Goal: Task Accomplishment & Management: Manage account settings

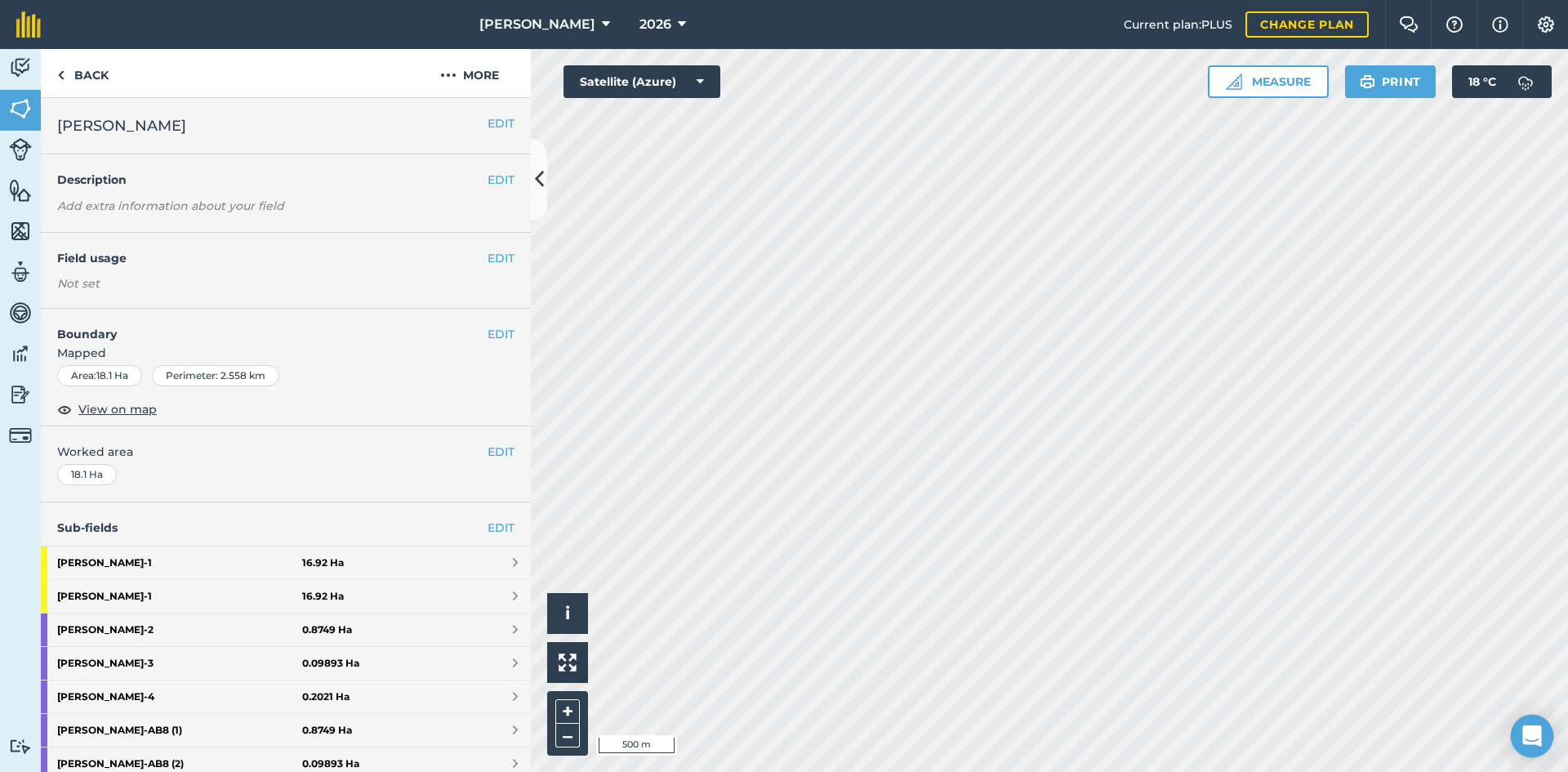
click at [1538, 733] on icon "Open Intercom Messenger" at bounding box center [1532, 736] width 19 height 21
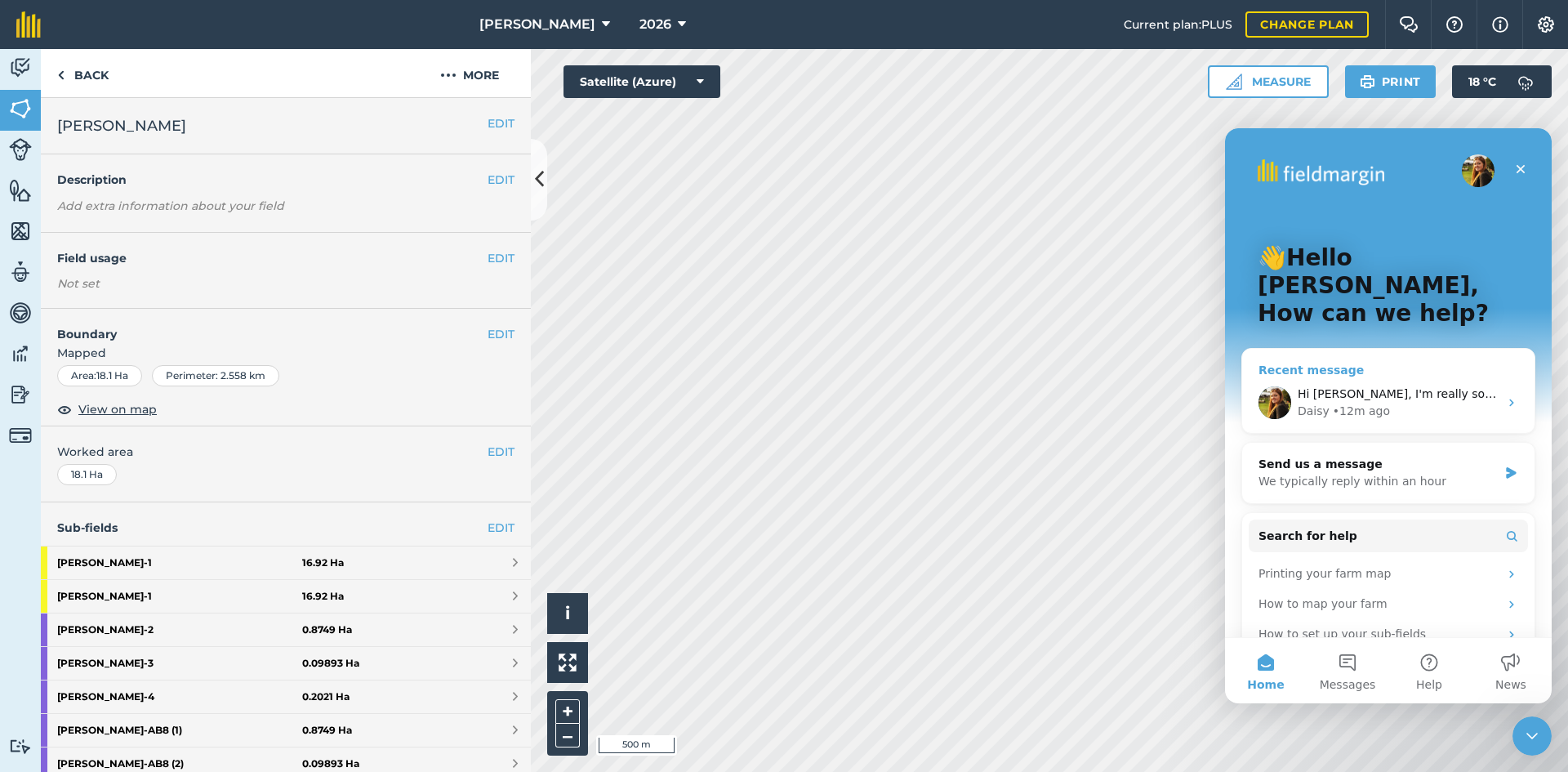
click at [1401, 362] on div "Recent message" at bounding box center [1389, 370] width 260 height 17
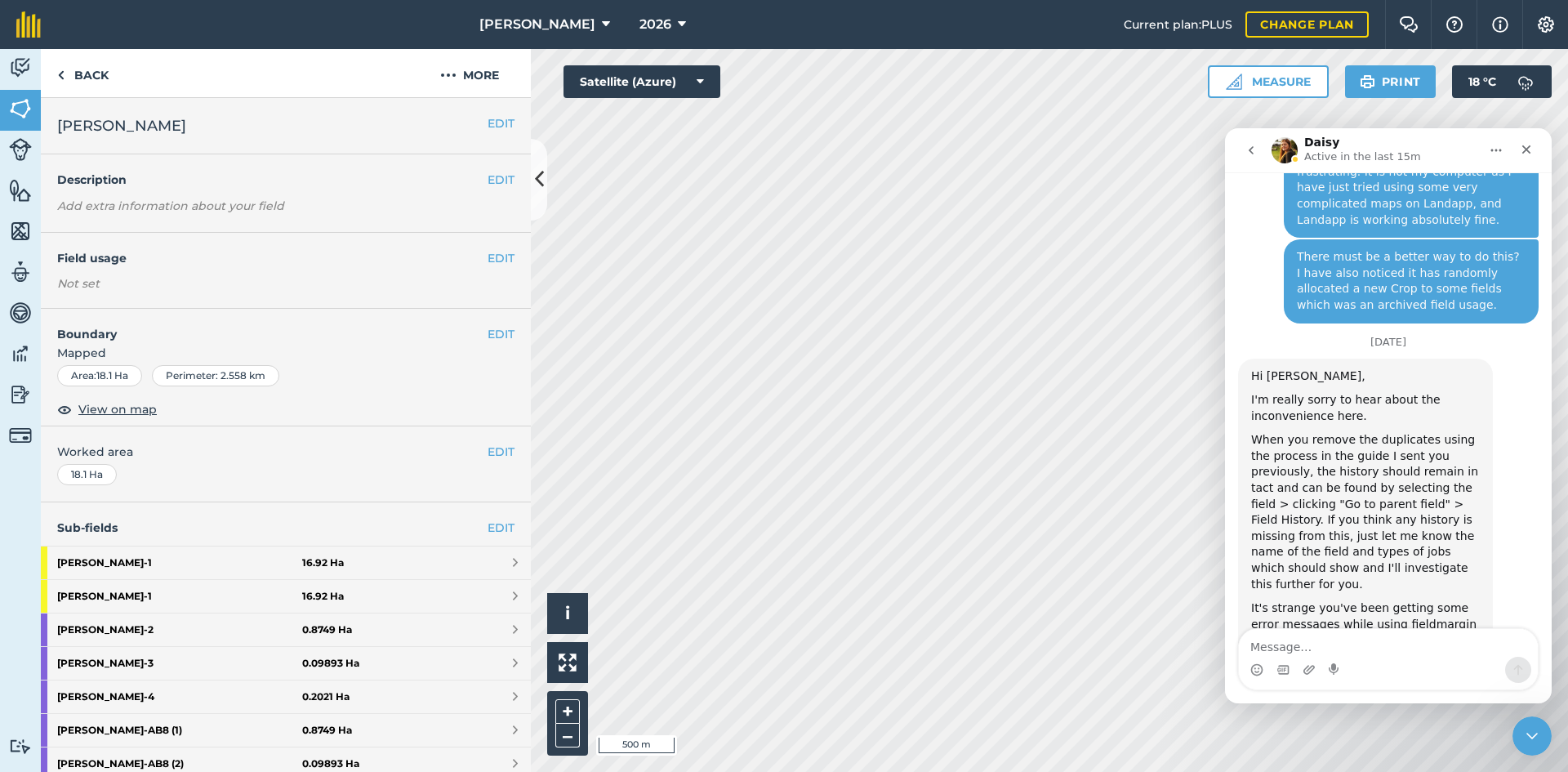
scroll to position [1030, 0]
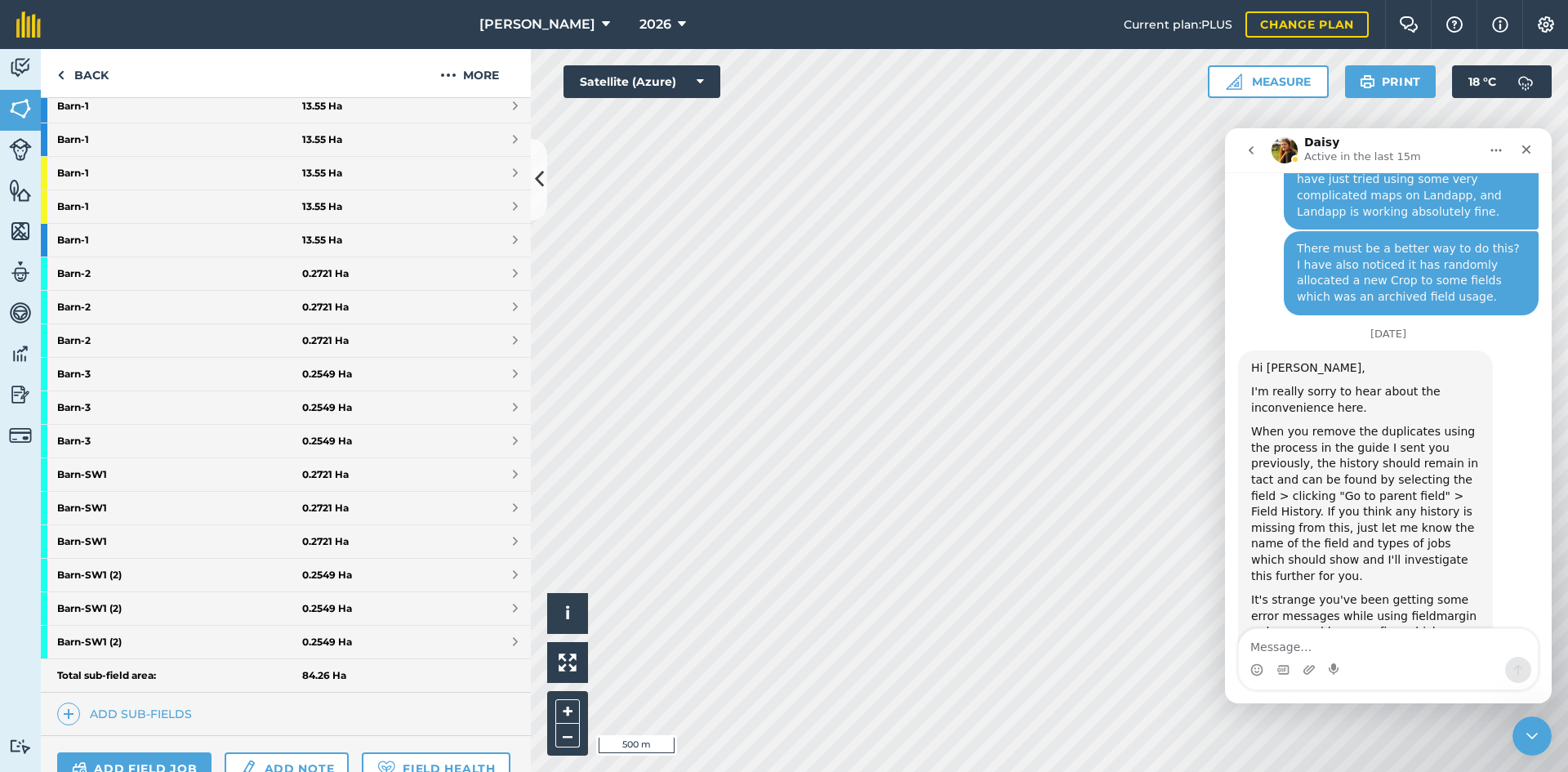
scroll to position [245, 0]
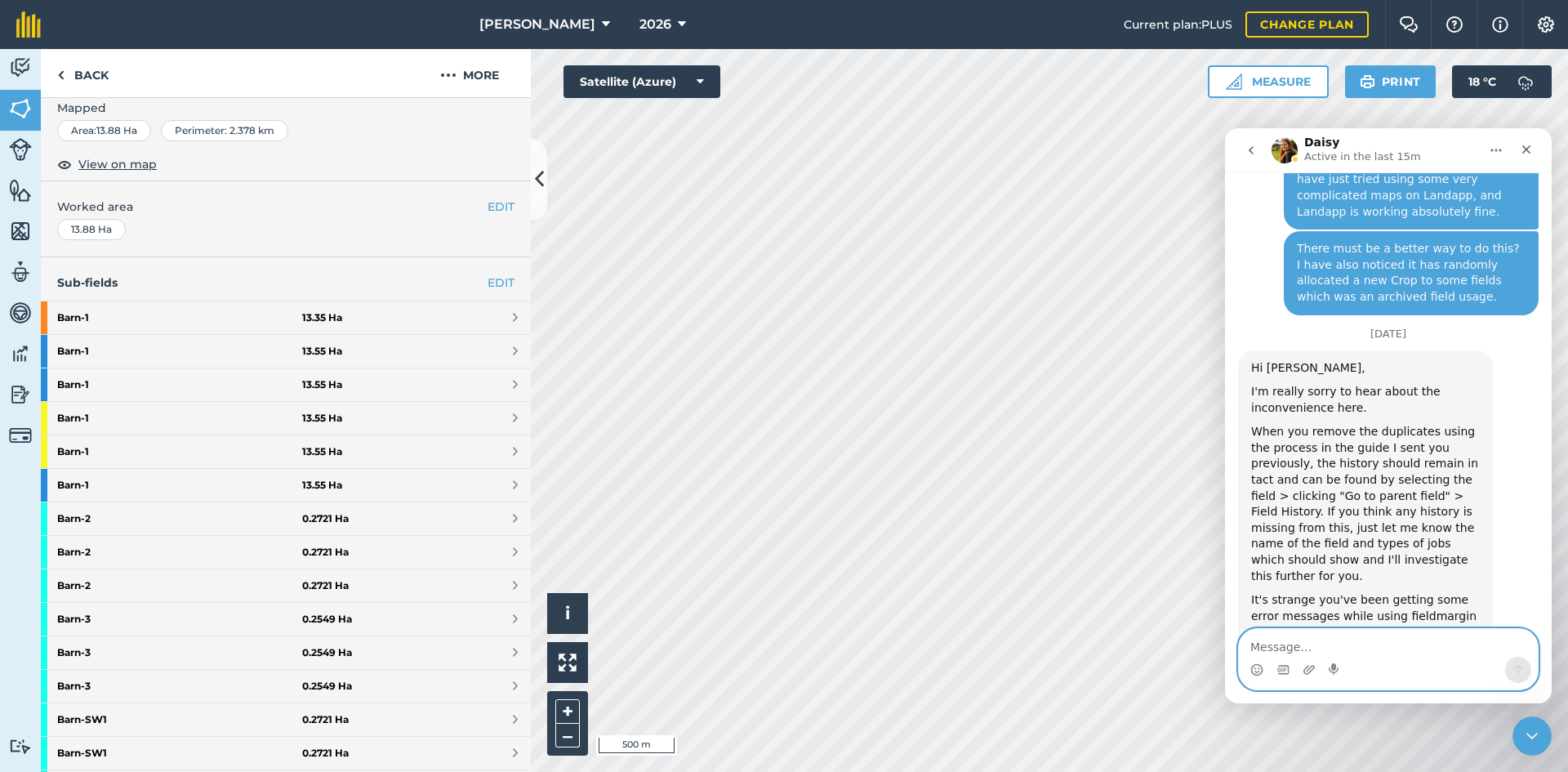
click at [1339, 646] on textarea "Message…" at bounding box center [1388, 643] width 299 height 28
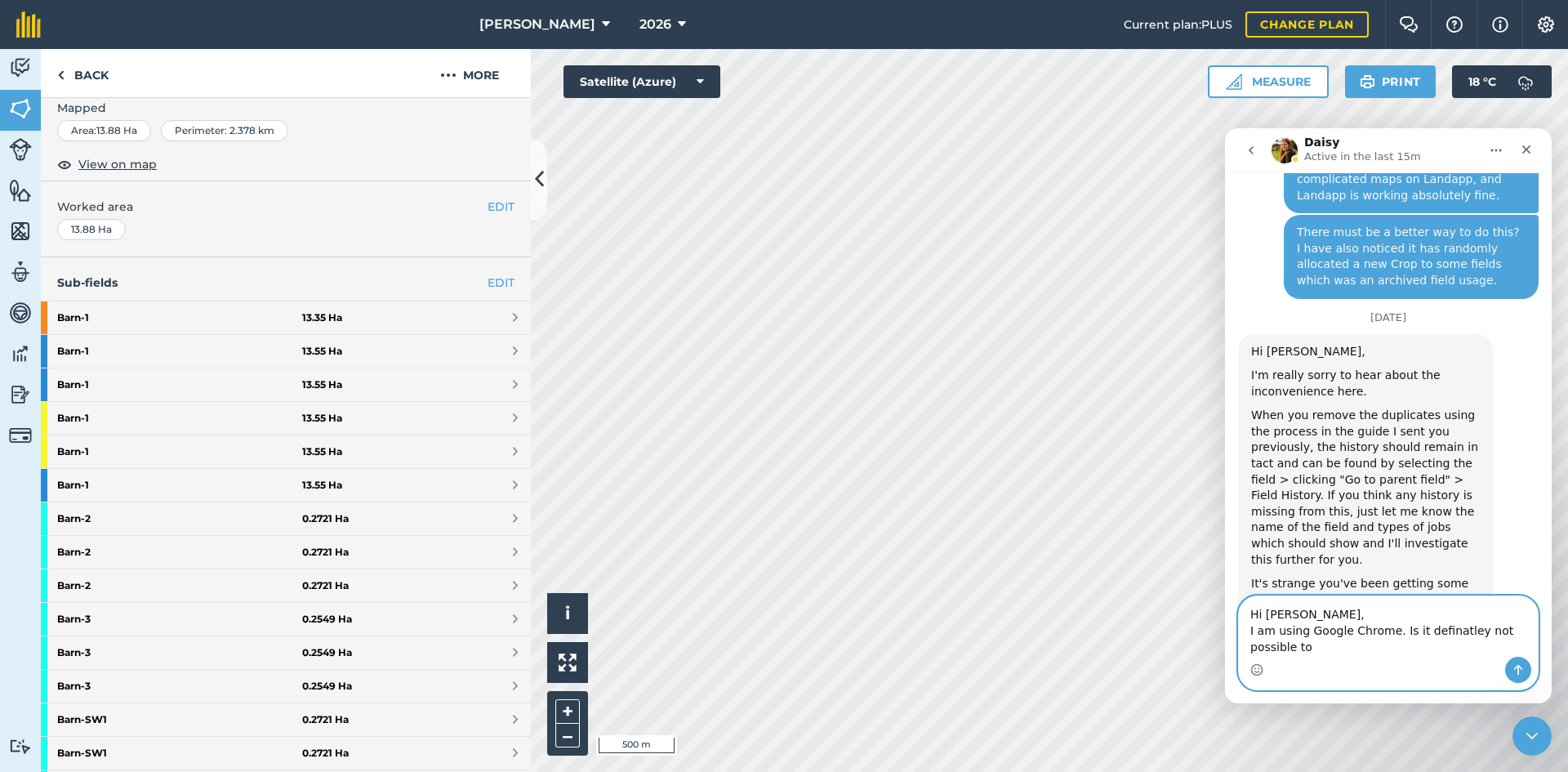
scroll to position [1063, 0]
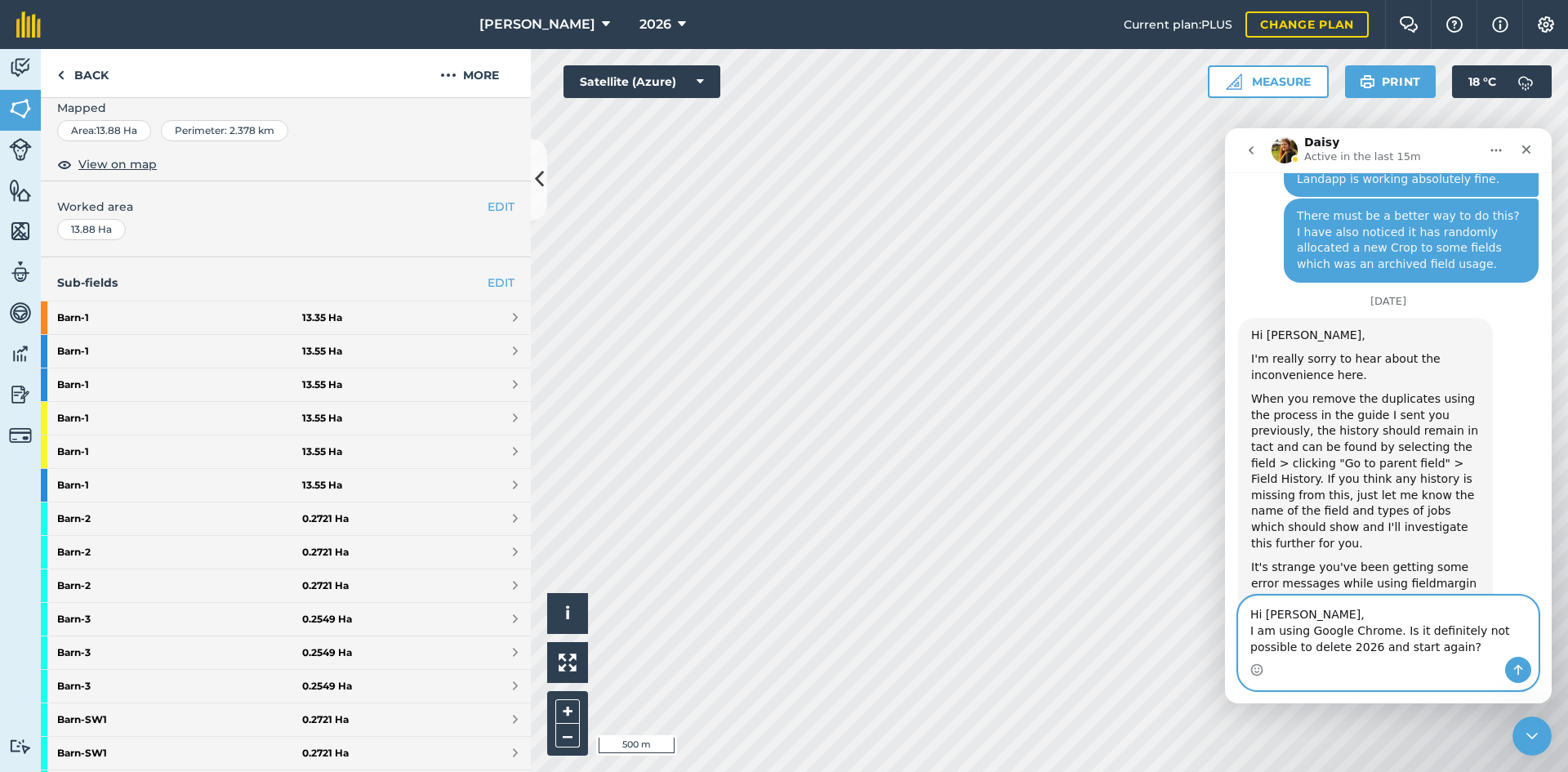
click at [1426, 646] on textarea "Hi [PERSON_NAME], I am using Google Chrome. Is it definitely not possible to de…" at bounding box center [1388, 626] width 299 height 60
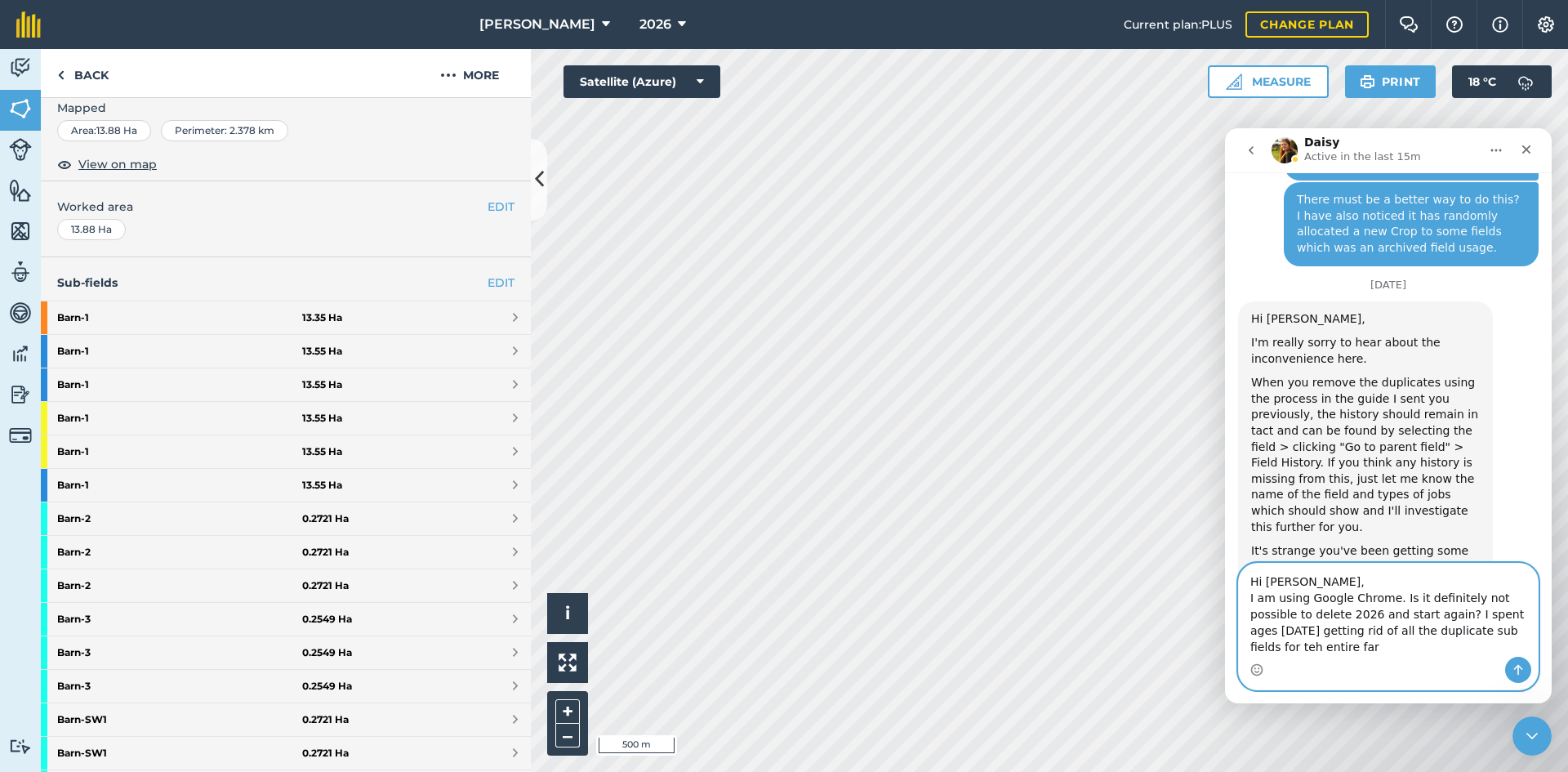
scroll to position [1096, 0]
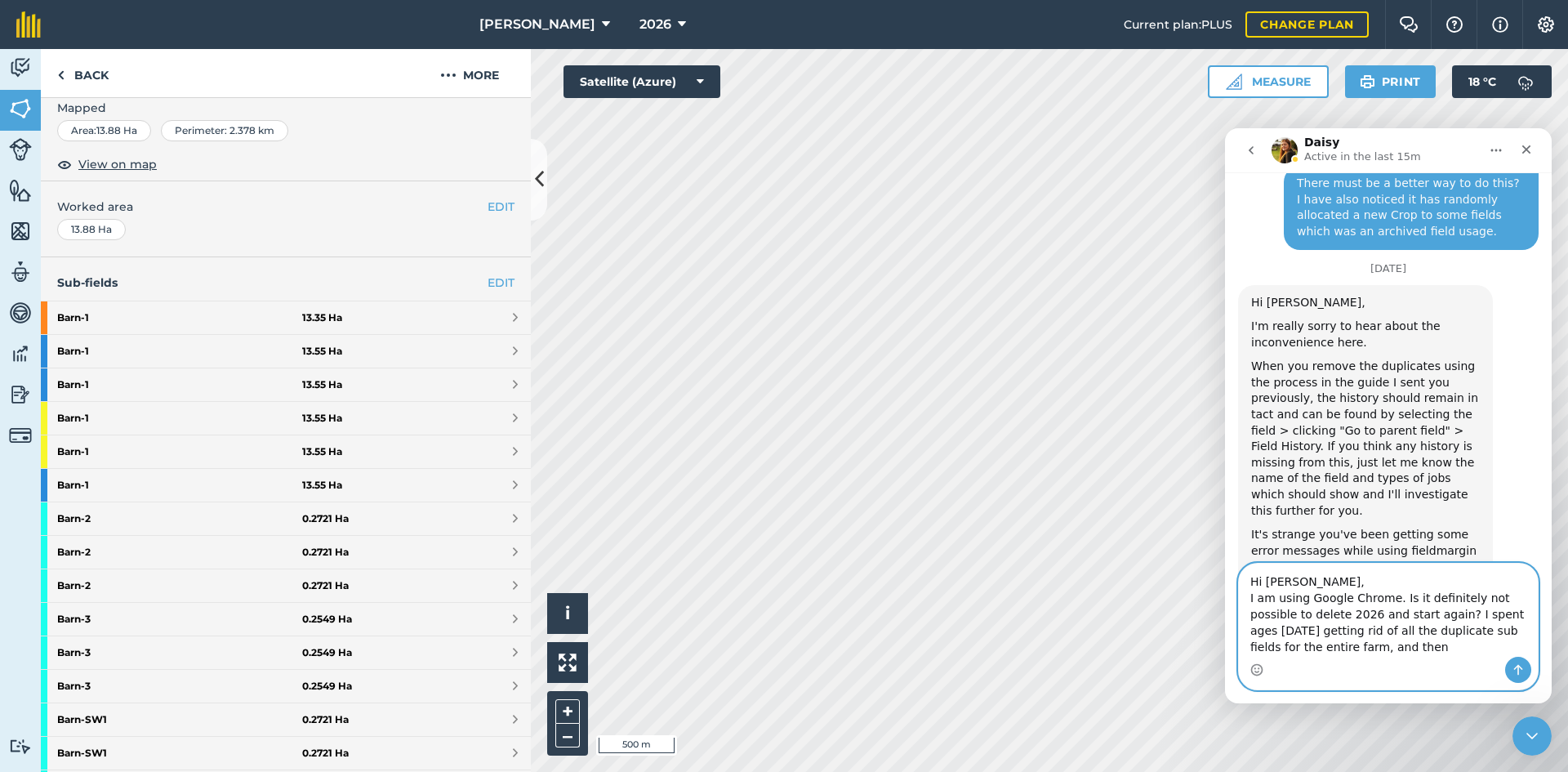
click at [1336, 649] on textarea "Hi [PERSON_NAME], I am using Google Chrome. Is it definitely not possible to de…" at bounding box center [1388, 610] width 299 height 93
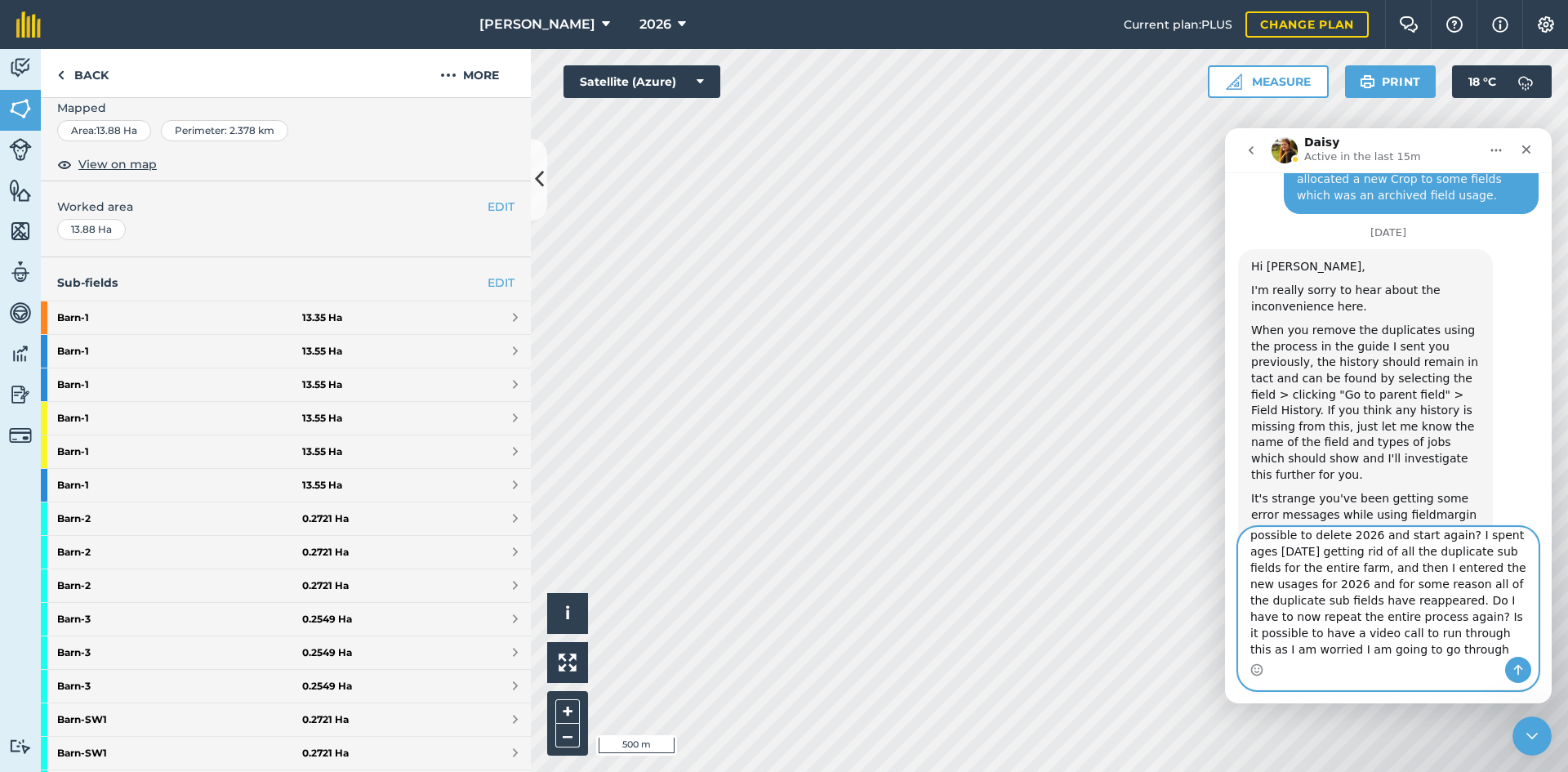
scroll to position [46, 0]
drag, startPoint x: 1513, startPoint y: 648, endPoint x: 1524, endPoint y: 644, distance: 11.7
click at [1524, 644] on textarea "Hi [PERSON_NAME], I am using Google Chrome. Is it definitely not possible to de…" at bounding box center [1388, 592] width 299 height 129
type textarea "Hi [PERSON_NAME], I am using Google Chrome. Is it definitely not possible to de…"
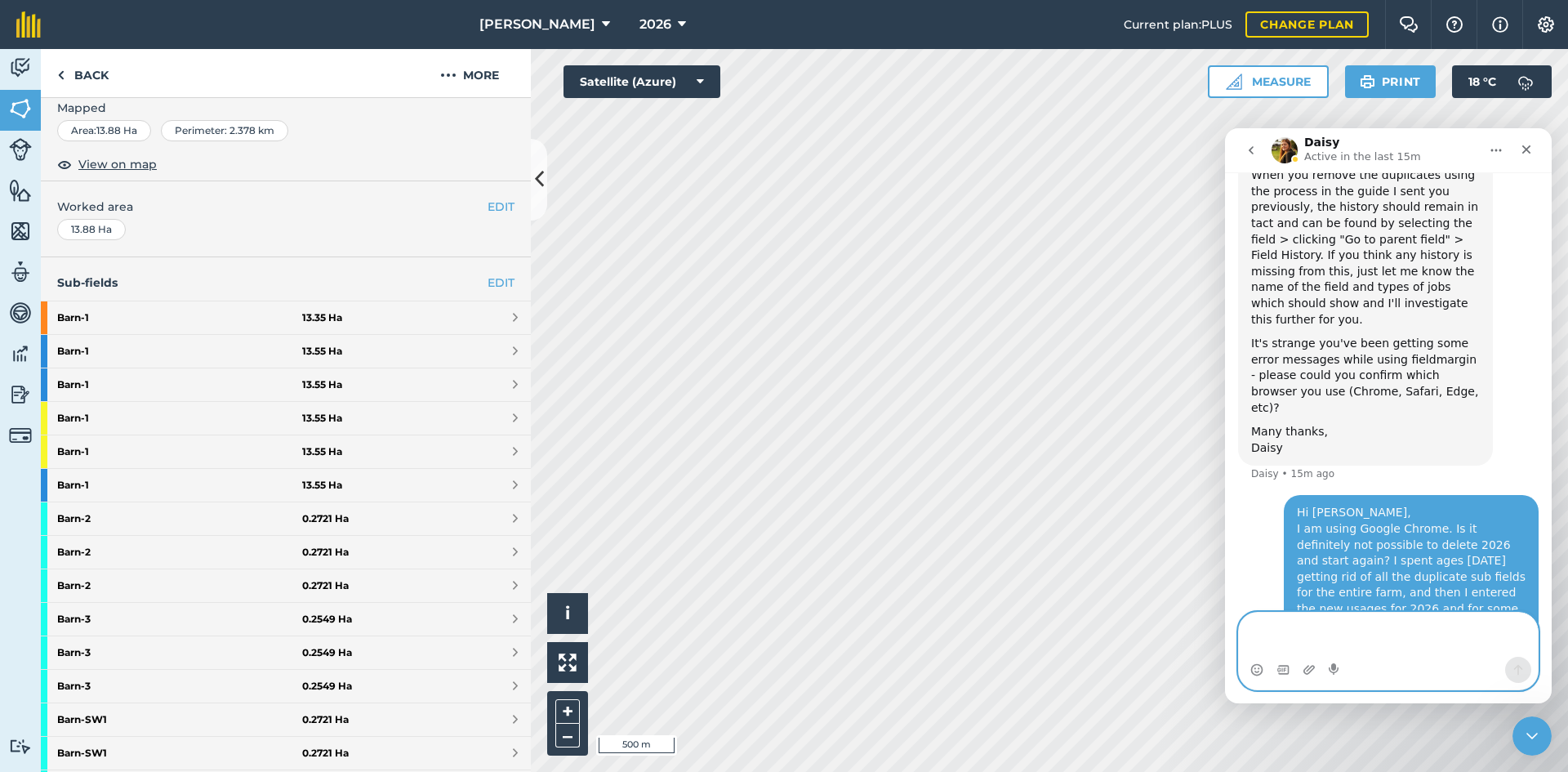
scroll to position [0, 0]
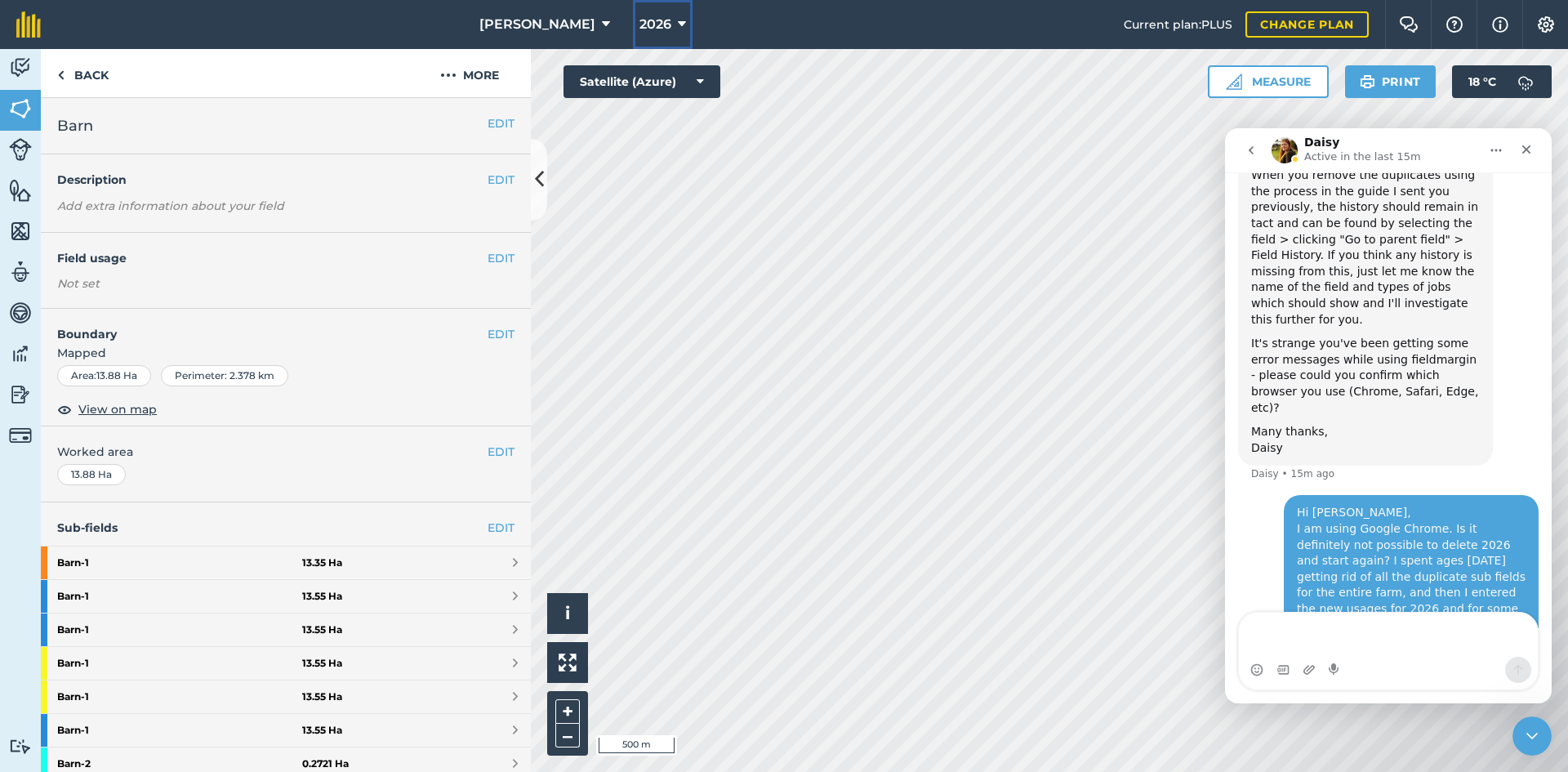
click at [640, 22] on span "2026" at bounding box center [655, 25] width 32 height 20
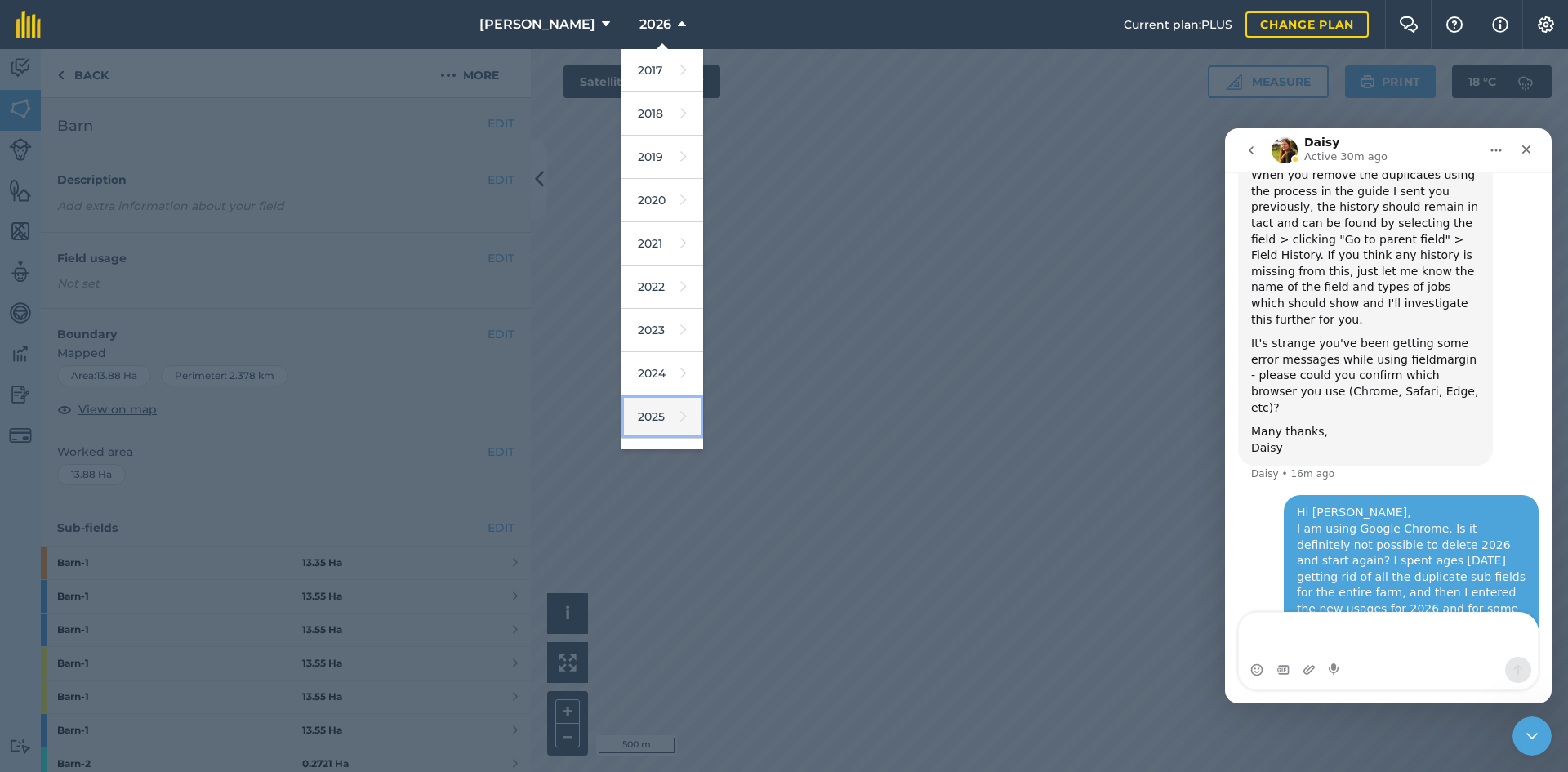
click at [623, 404] on link "2025" at bounding box center [662, 416] width 81 height 44
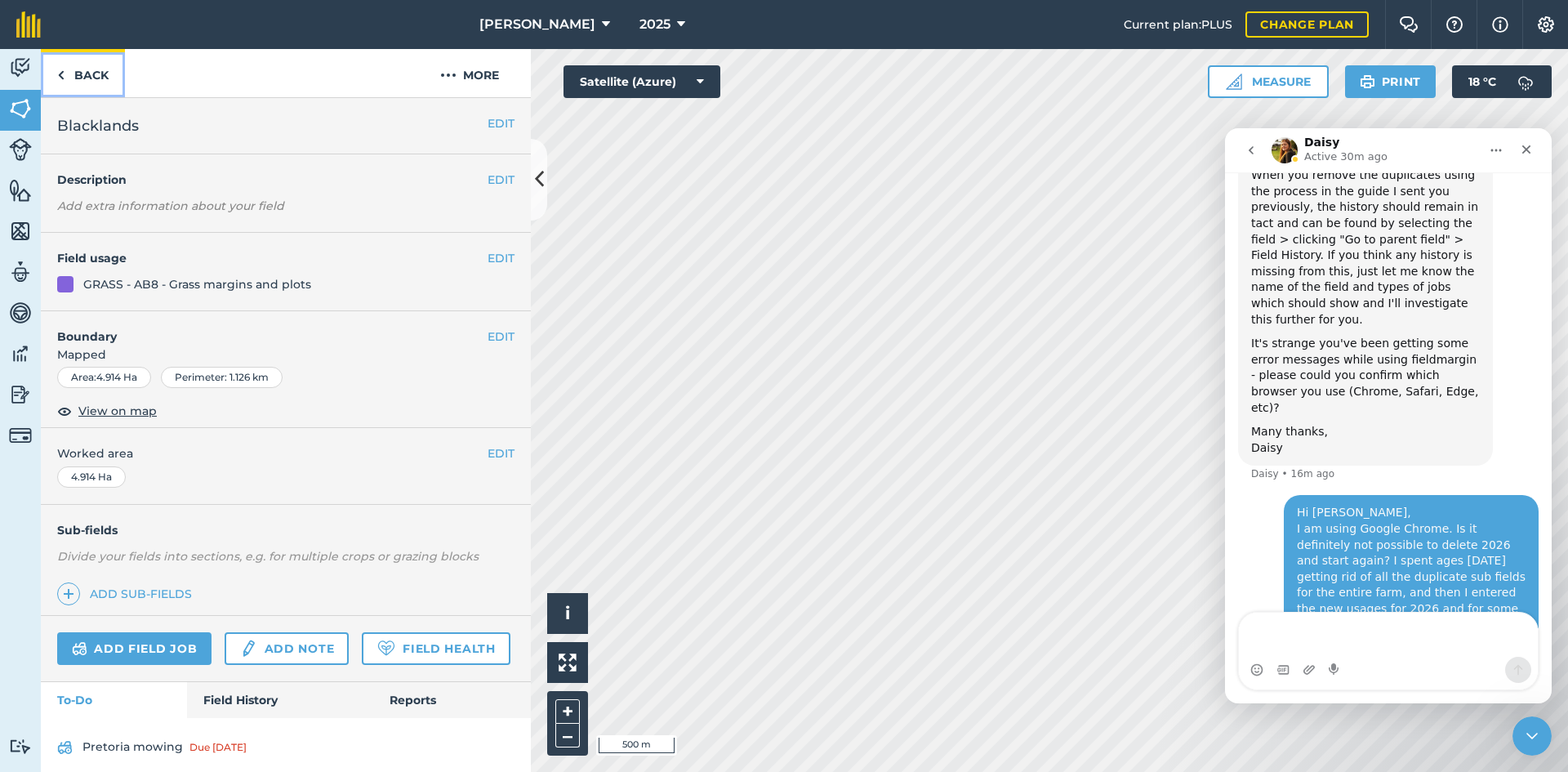
click at [56, 65] on link "Back" at bounding box center [83, 73] width 84 height 49
click at [62, 72] on img at bounding box center [60, 75] width 7 height 20
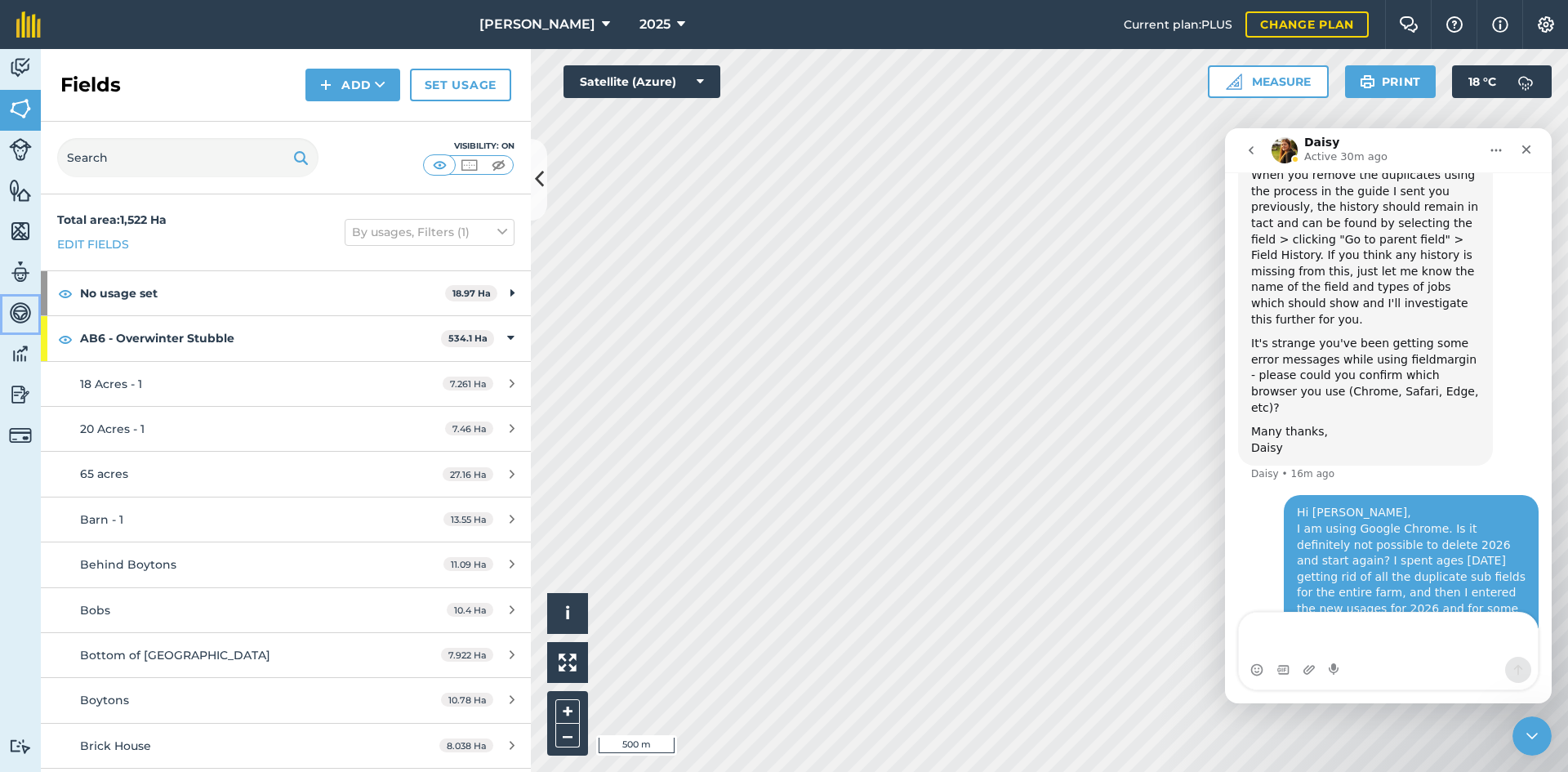
click at [13, 314] on img at bounding box center [21, 313] width 23 height 25
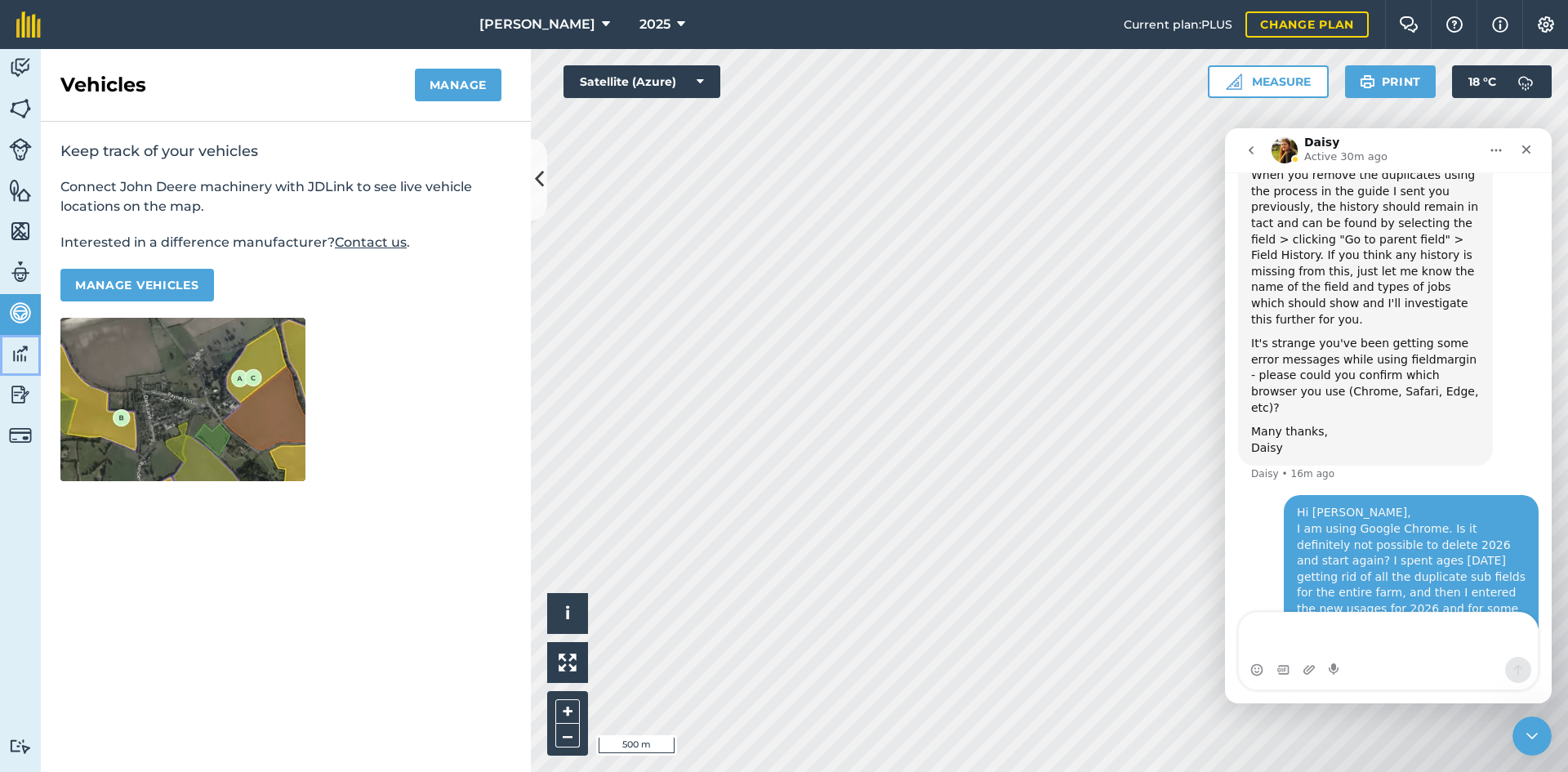
click at [18, 353] on img at bounding box center [21, 354] width 23 height 25
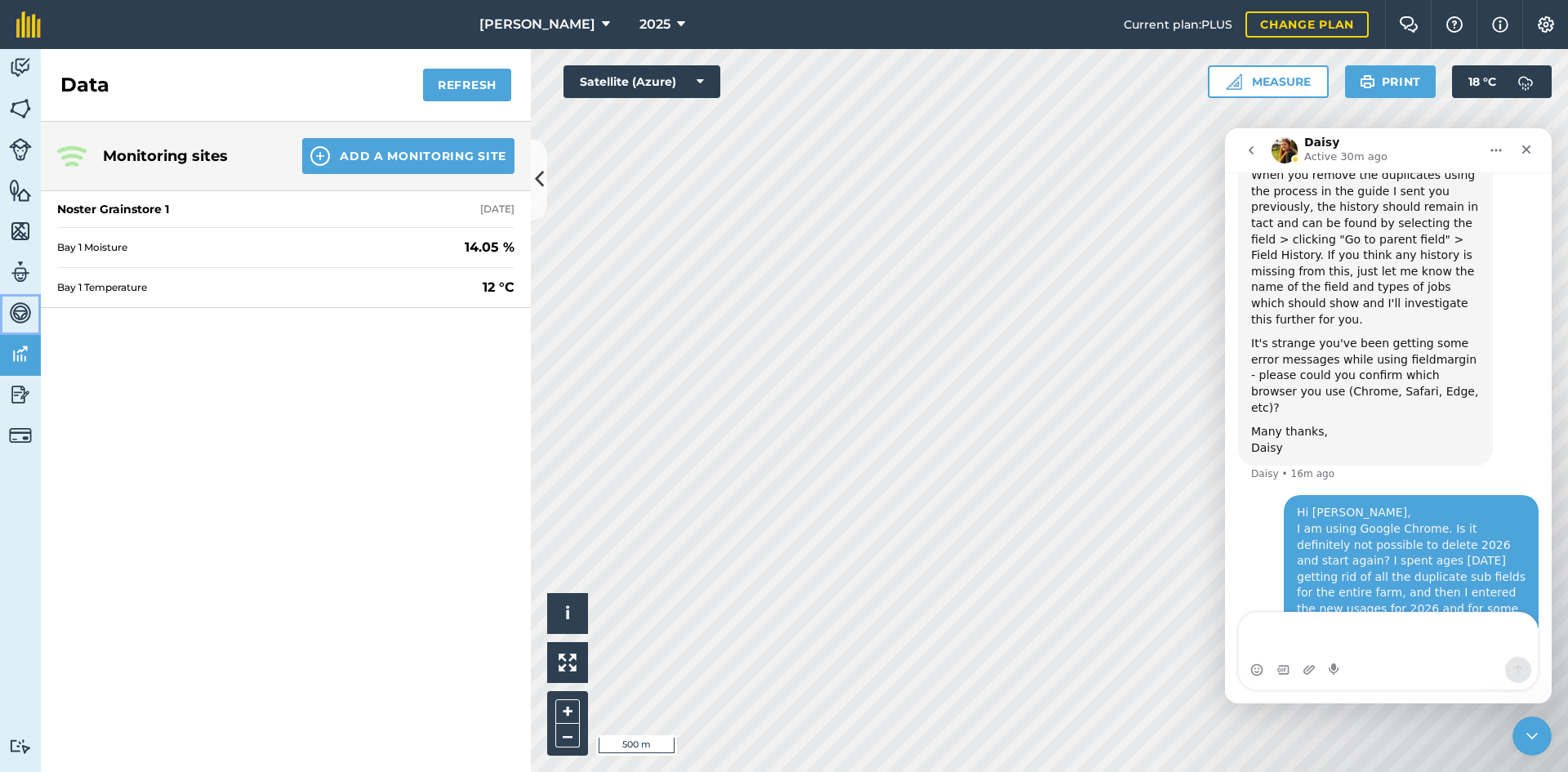
click at [14, 297] on link "Vehicles" at bounding box center [21, 314] width 41 height 41
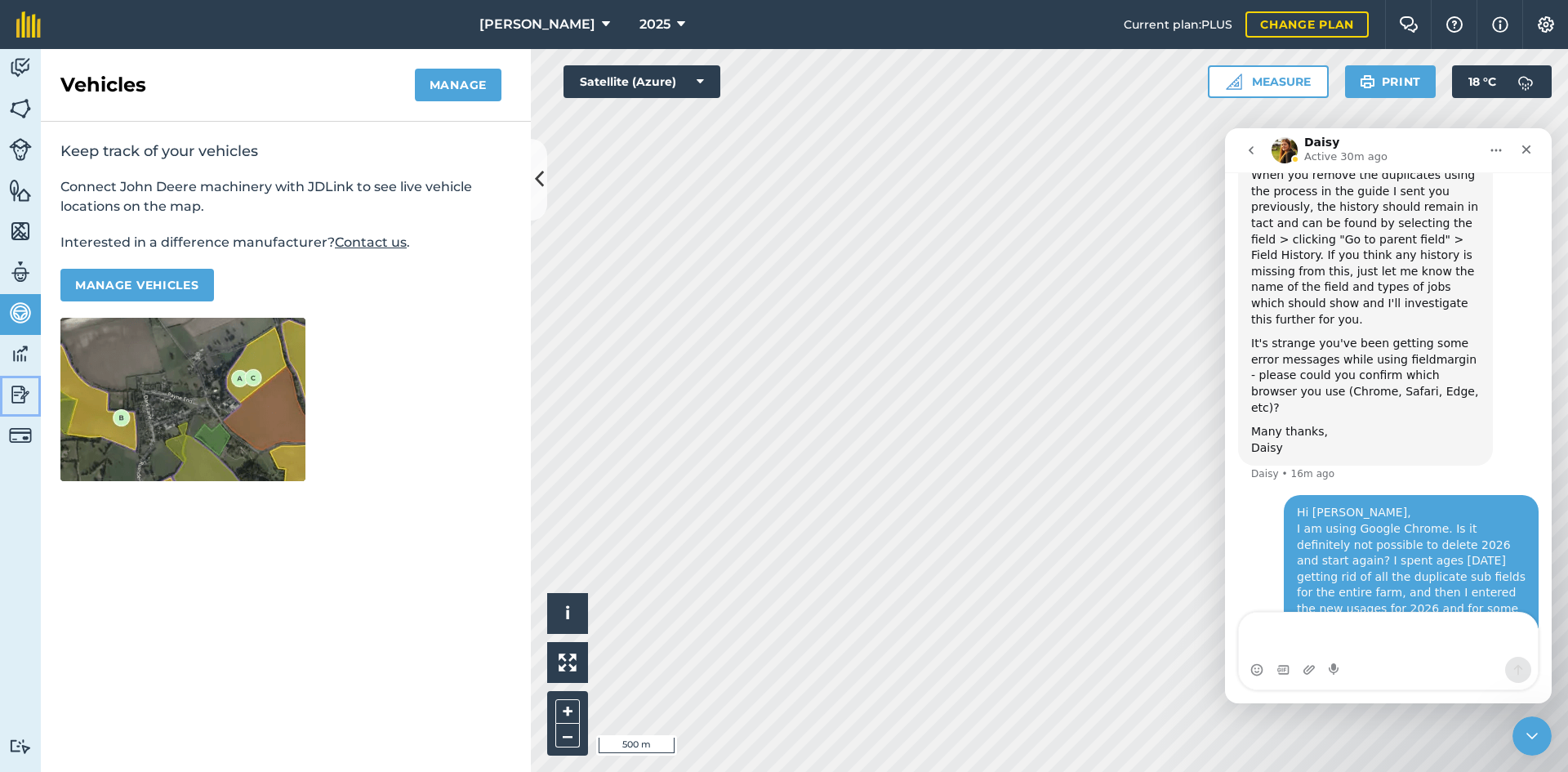
click at [16, 384] on img at bounding box center [21, 394] width 23 height 25
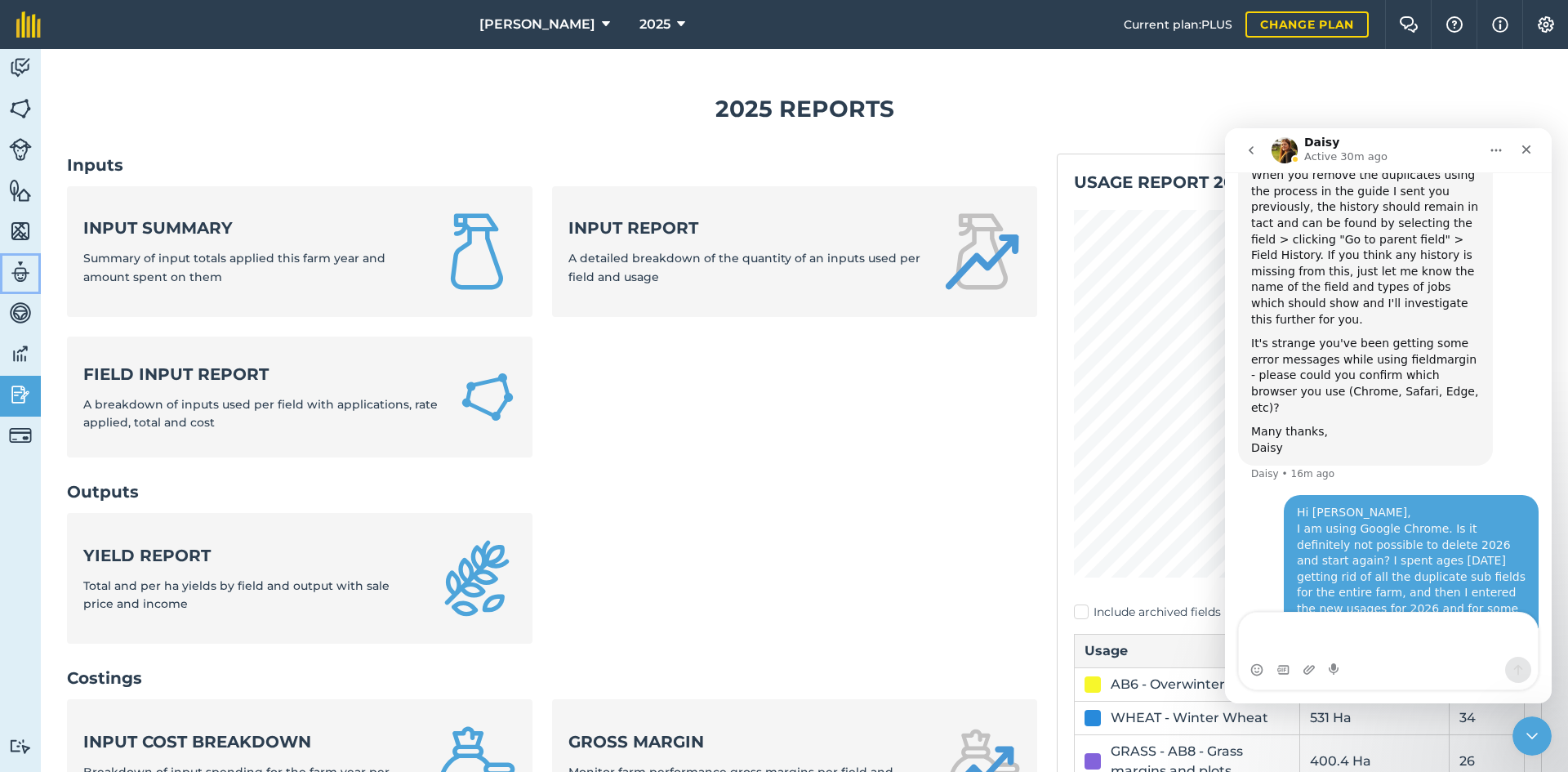
click at [31, 268] on img at bounding box center [21, 272] width 23 height 25
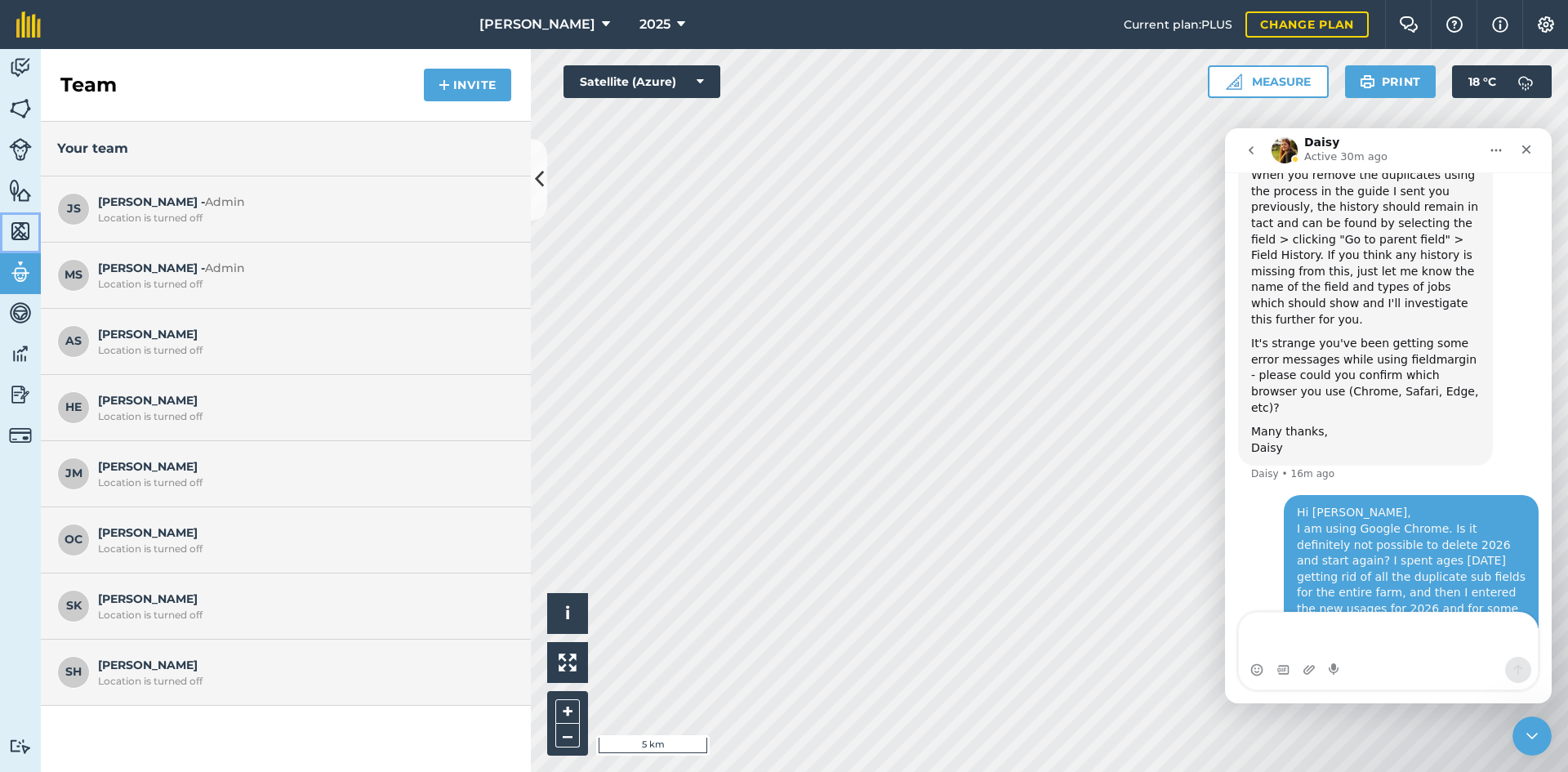
click at [29, 232] on img at bounding box center [21, 231] width 23 height 25
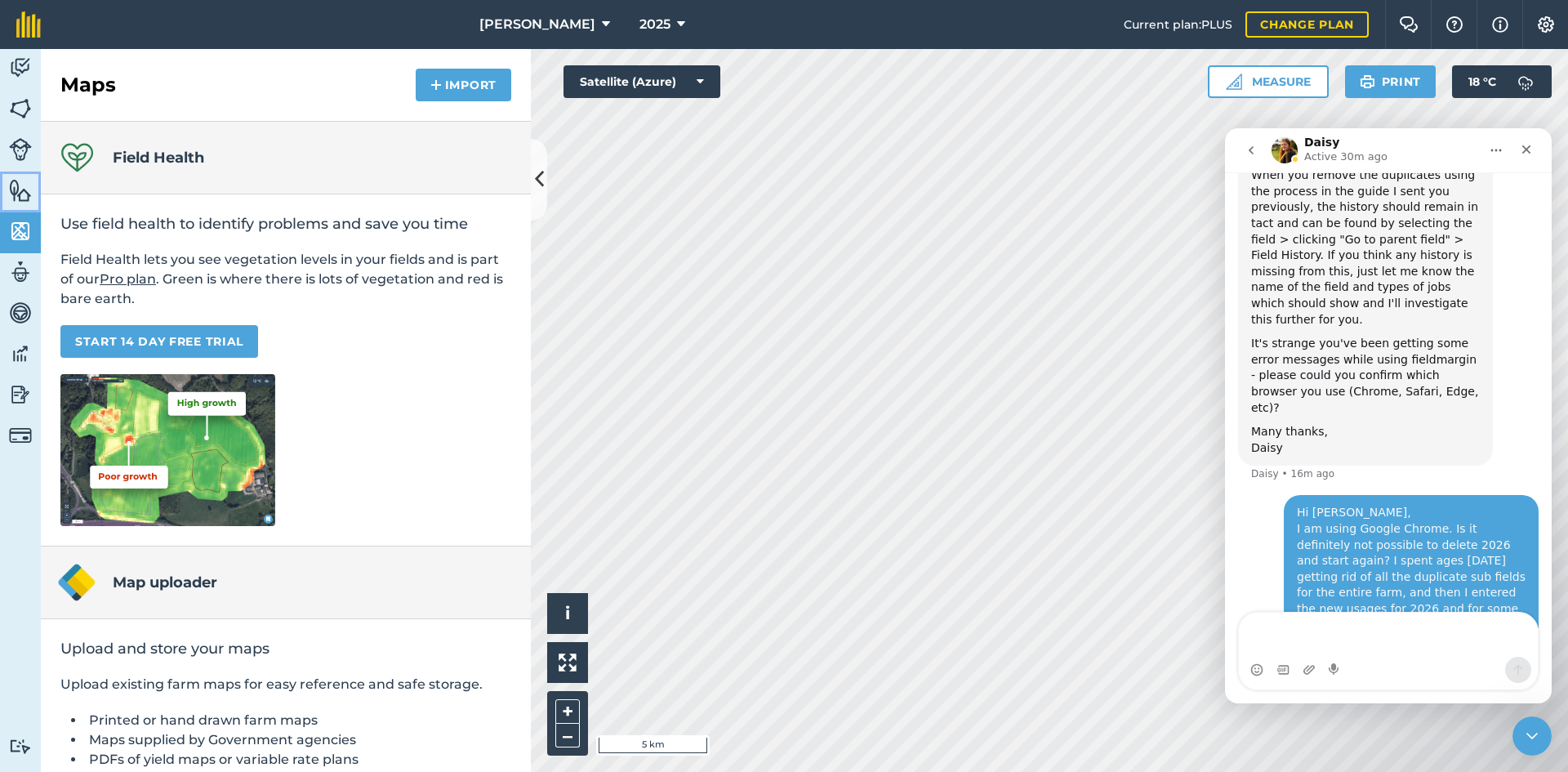
click at [32, 202] on link "Features" at bounding box center [21, 192] width 41 height 41
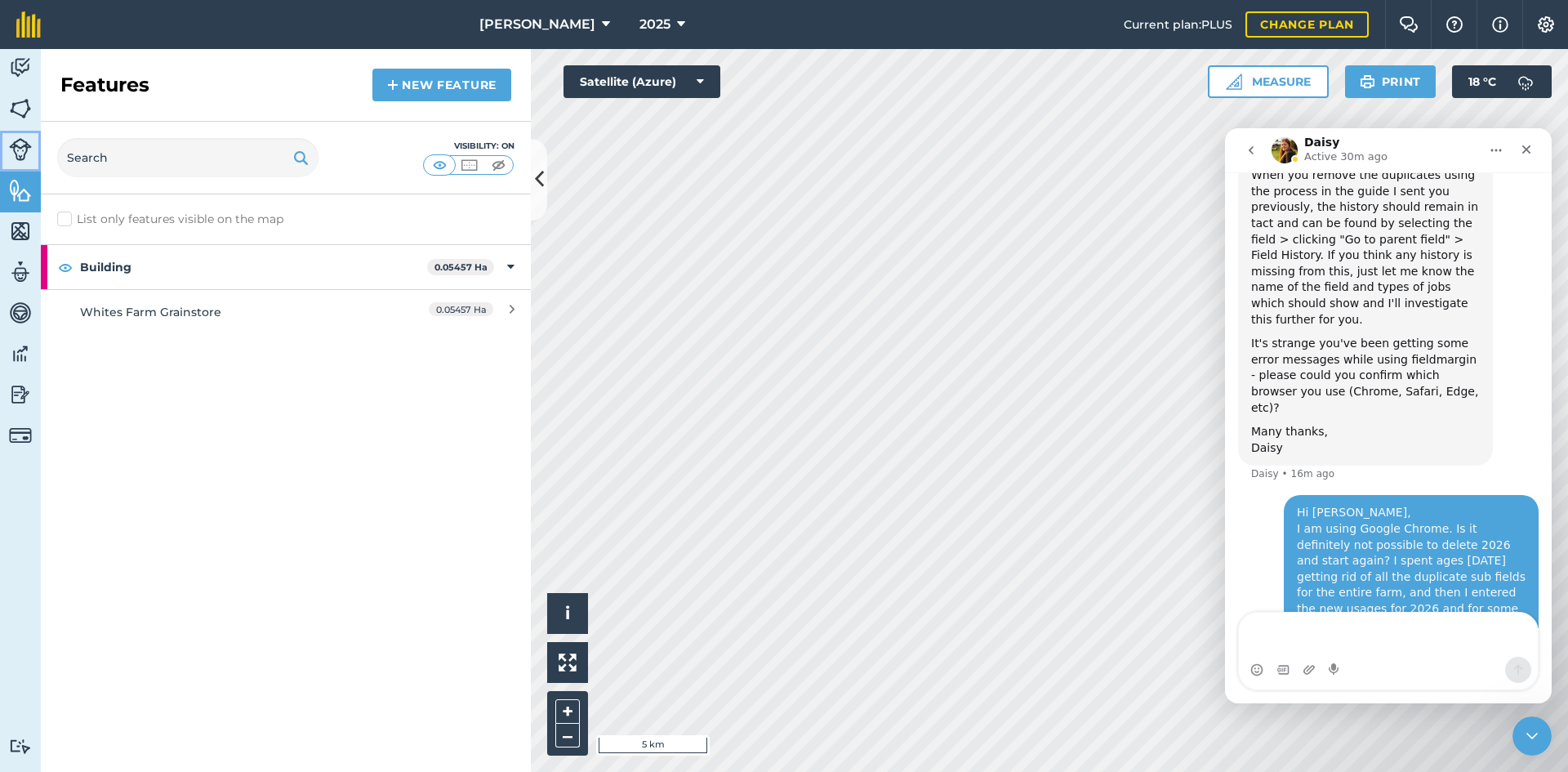
click at [30, 166] on link "Livestock" at bounding box center [21, 151] width 41 height 41
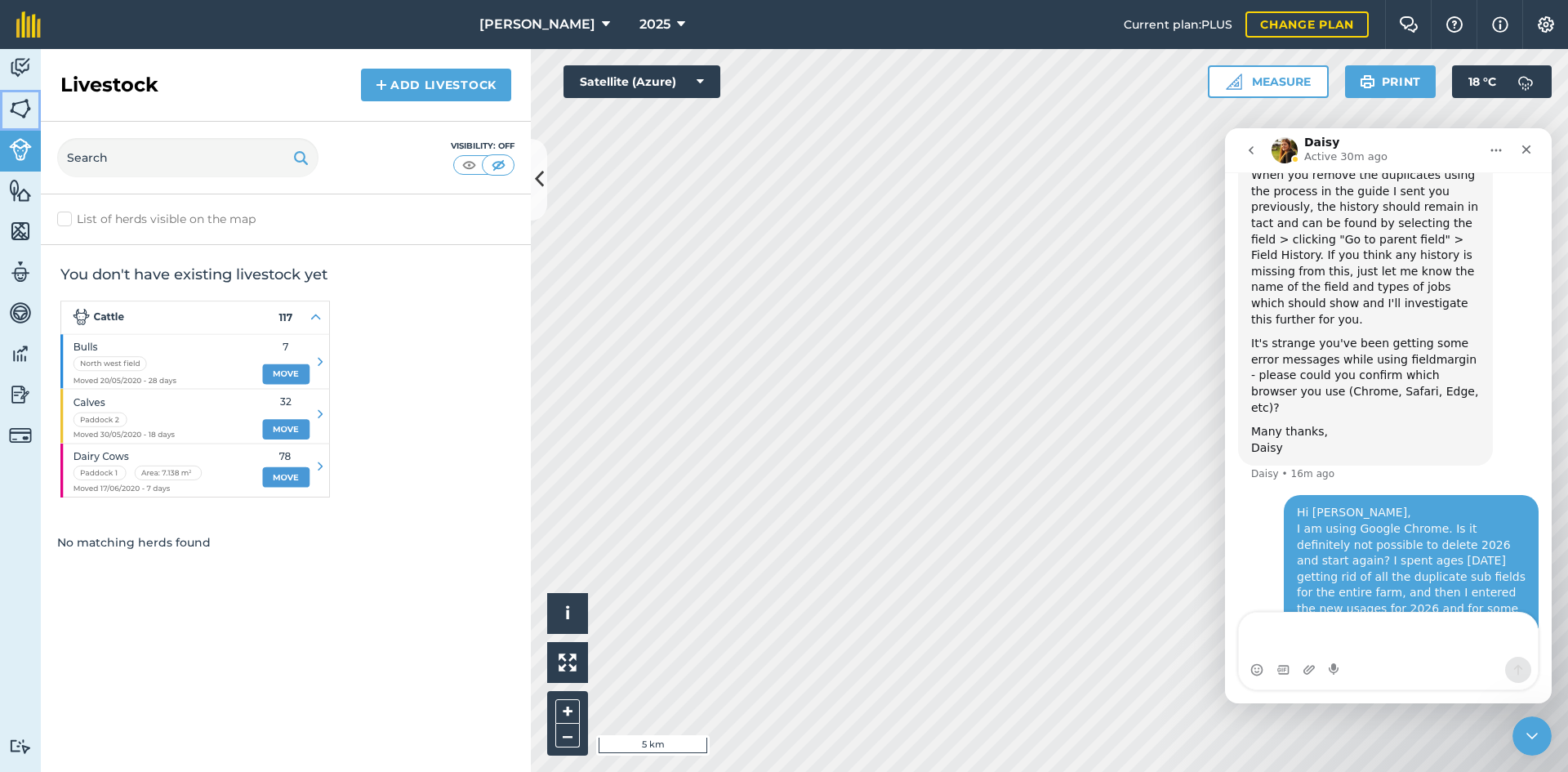
click at [26, 120] on img at bounding box center [21, 109] width 23 height 25
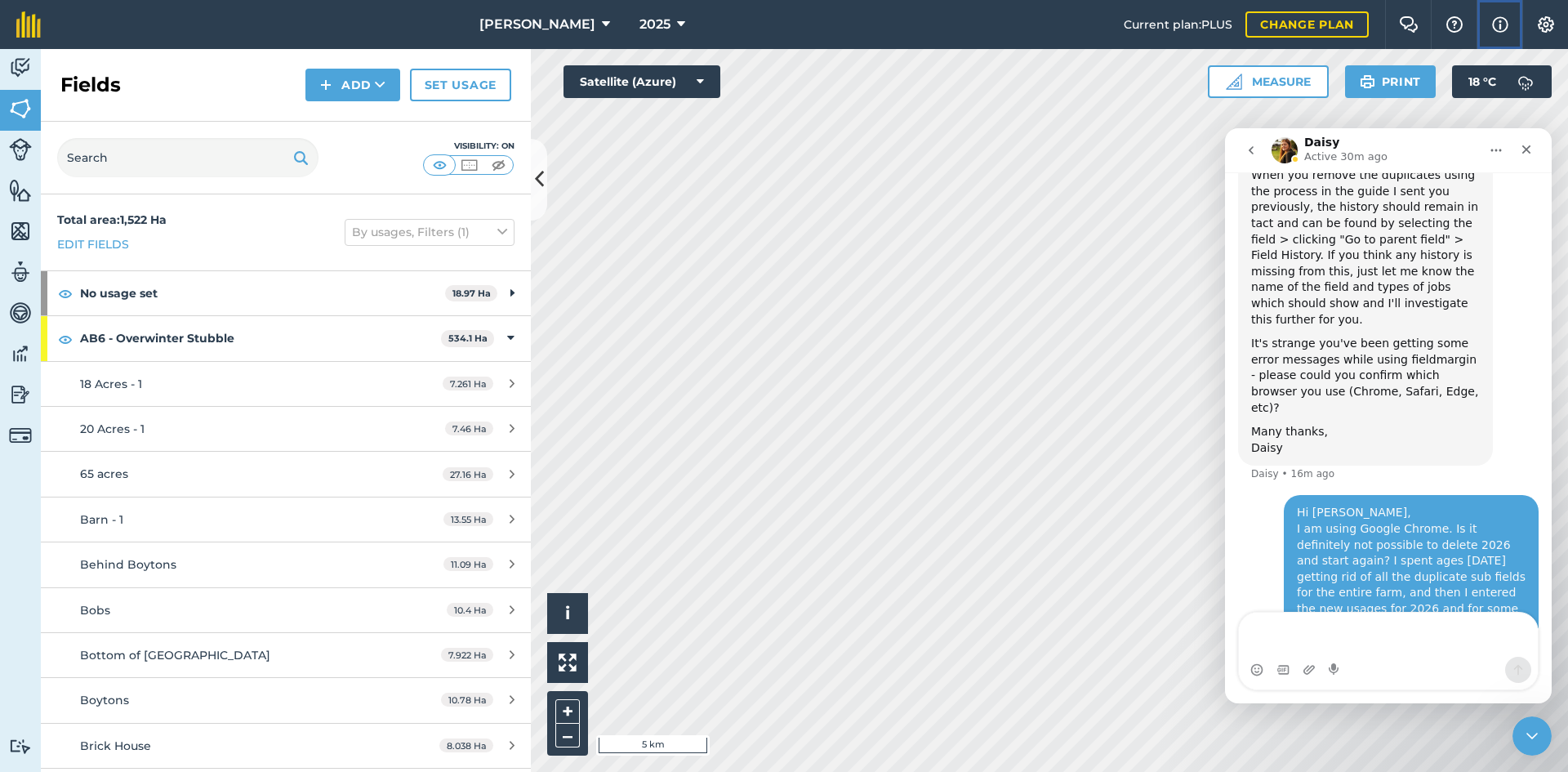
click at [1505, 24] on img at bounding box center [1501, 25] width 16 height 20
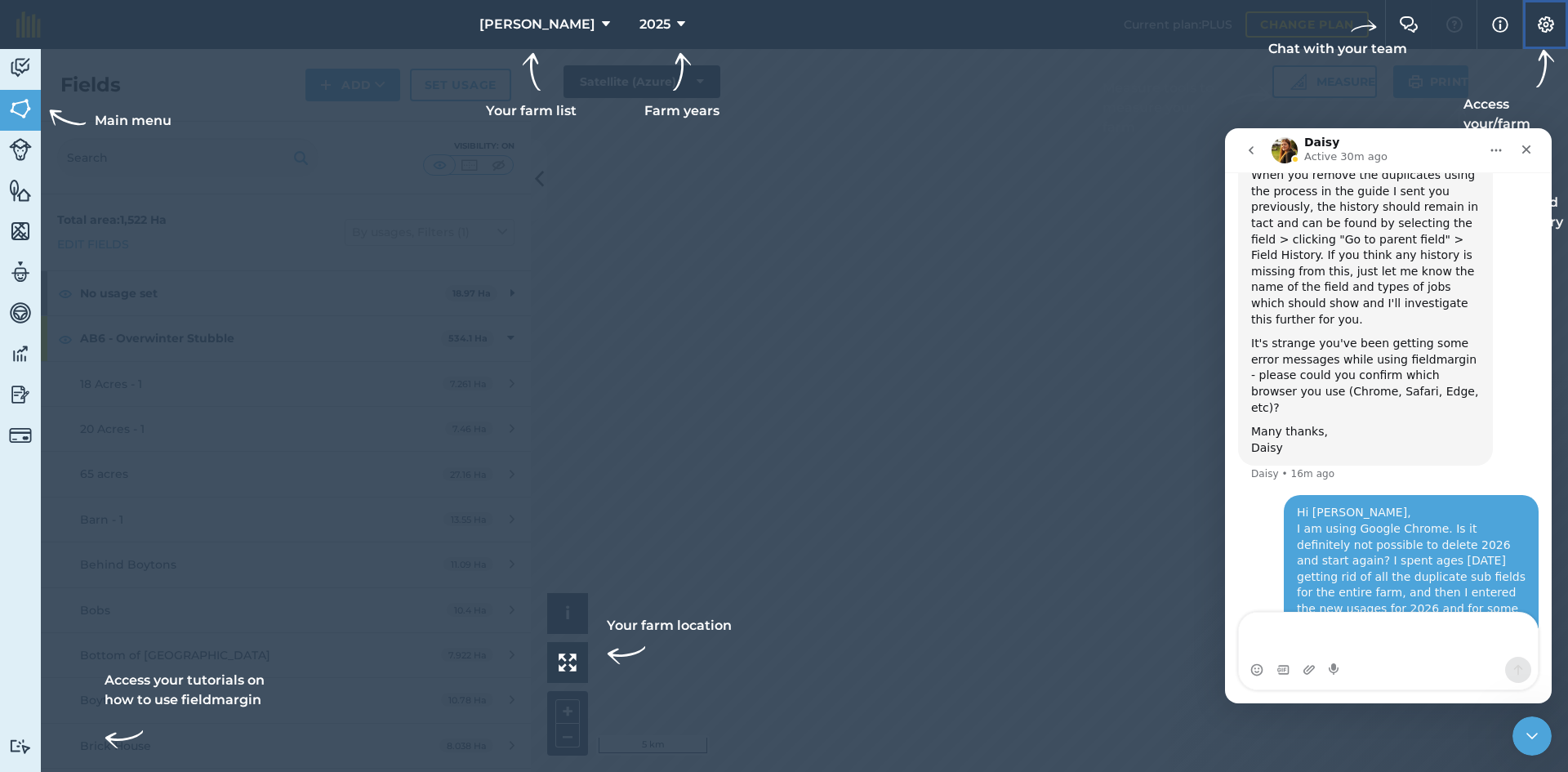
click at [1561, 21] on button "Settings" at bounding box center [1546, 25] width 46 height 49
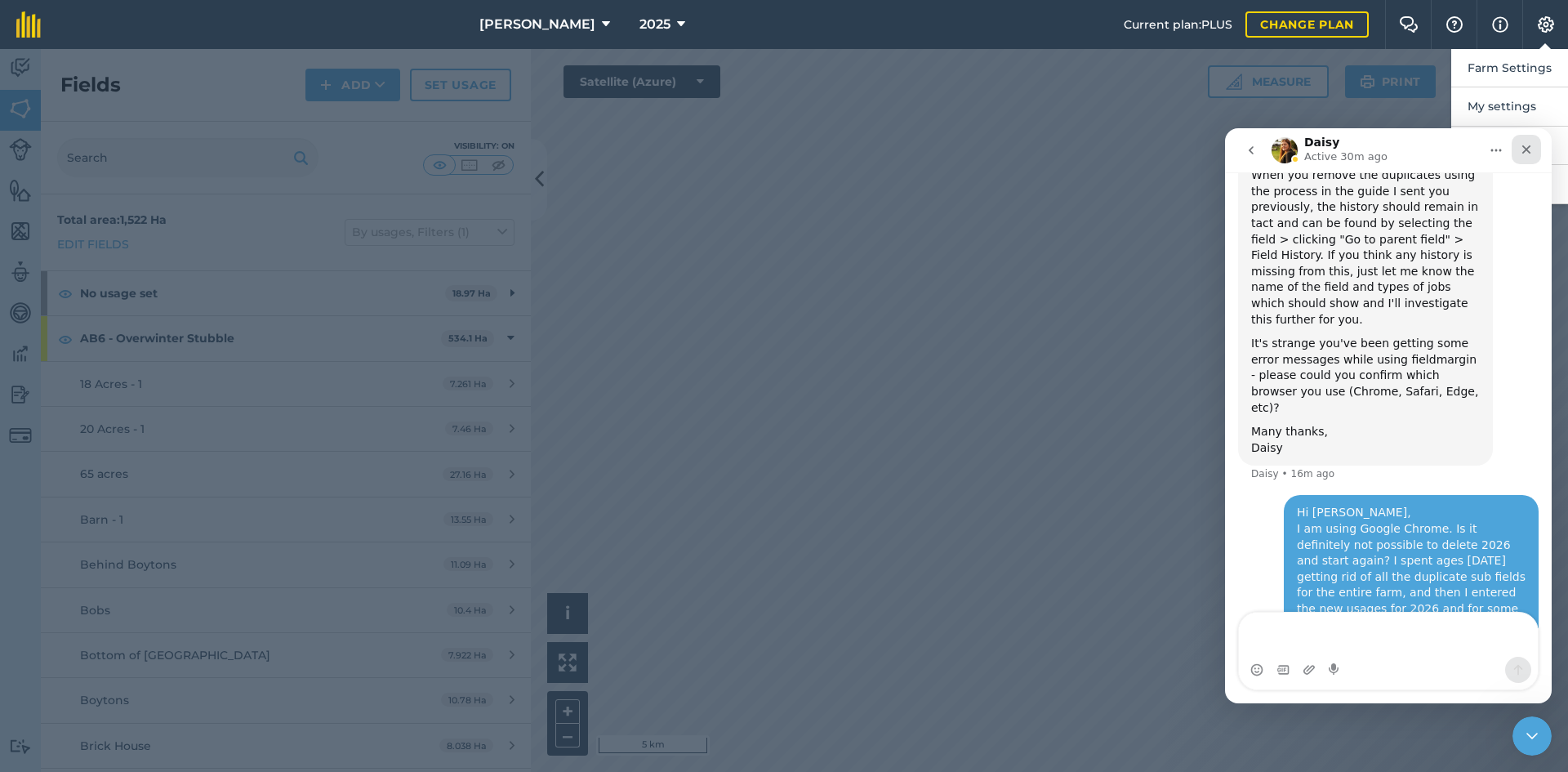
click at [1530, 156] on div "Close" at bounding box center [1527, 150] width 30 height 30
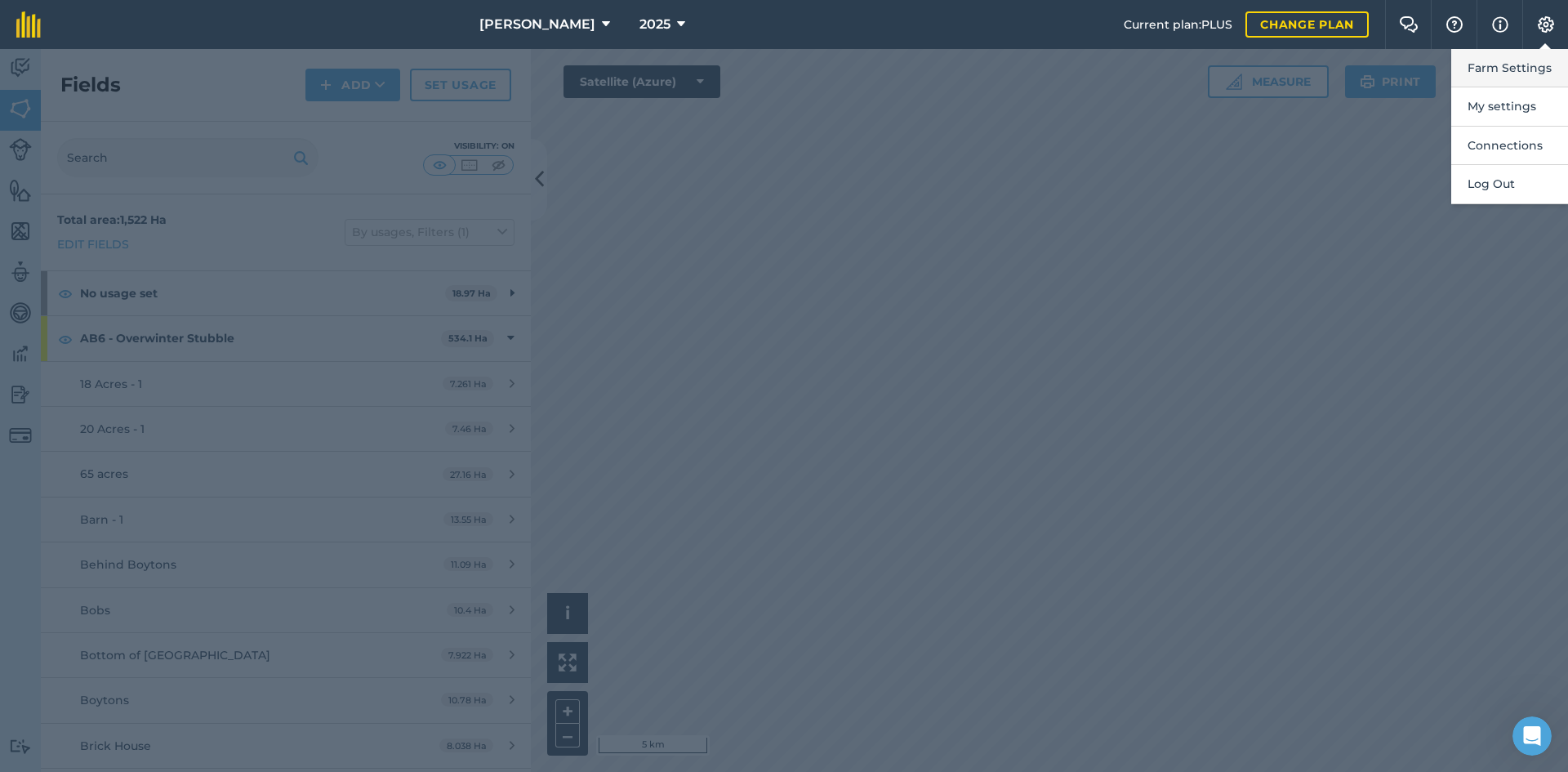
scroll to position [1287, 0]
click at [1520, 71] on button "Farm Settings" at bounding box center [1510, 68] width 117 height 39
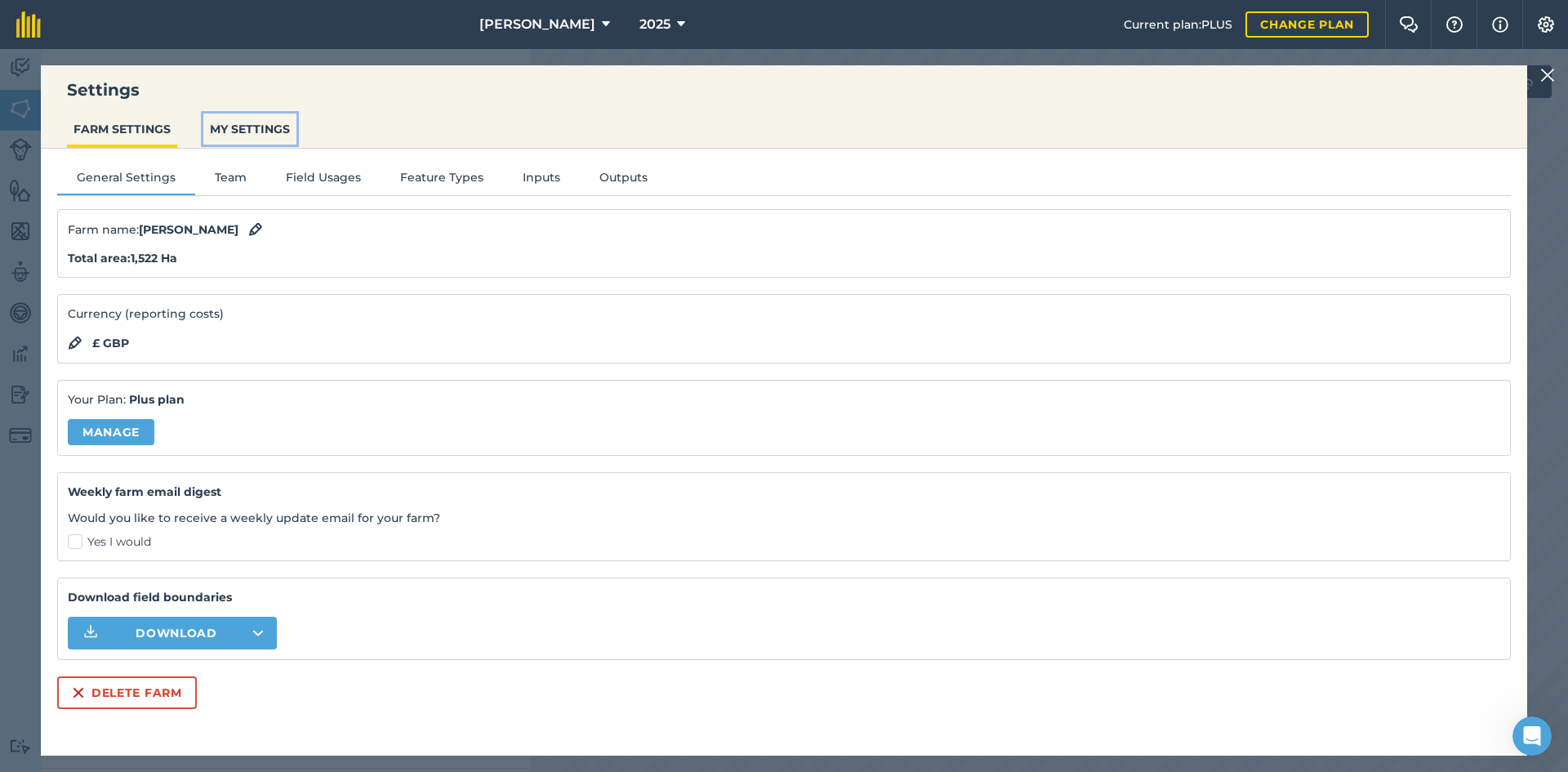
click at [232, 130] on button "MY SETTINGS" at bounding box center [249, 129] width 93 height 31
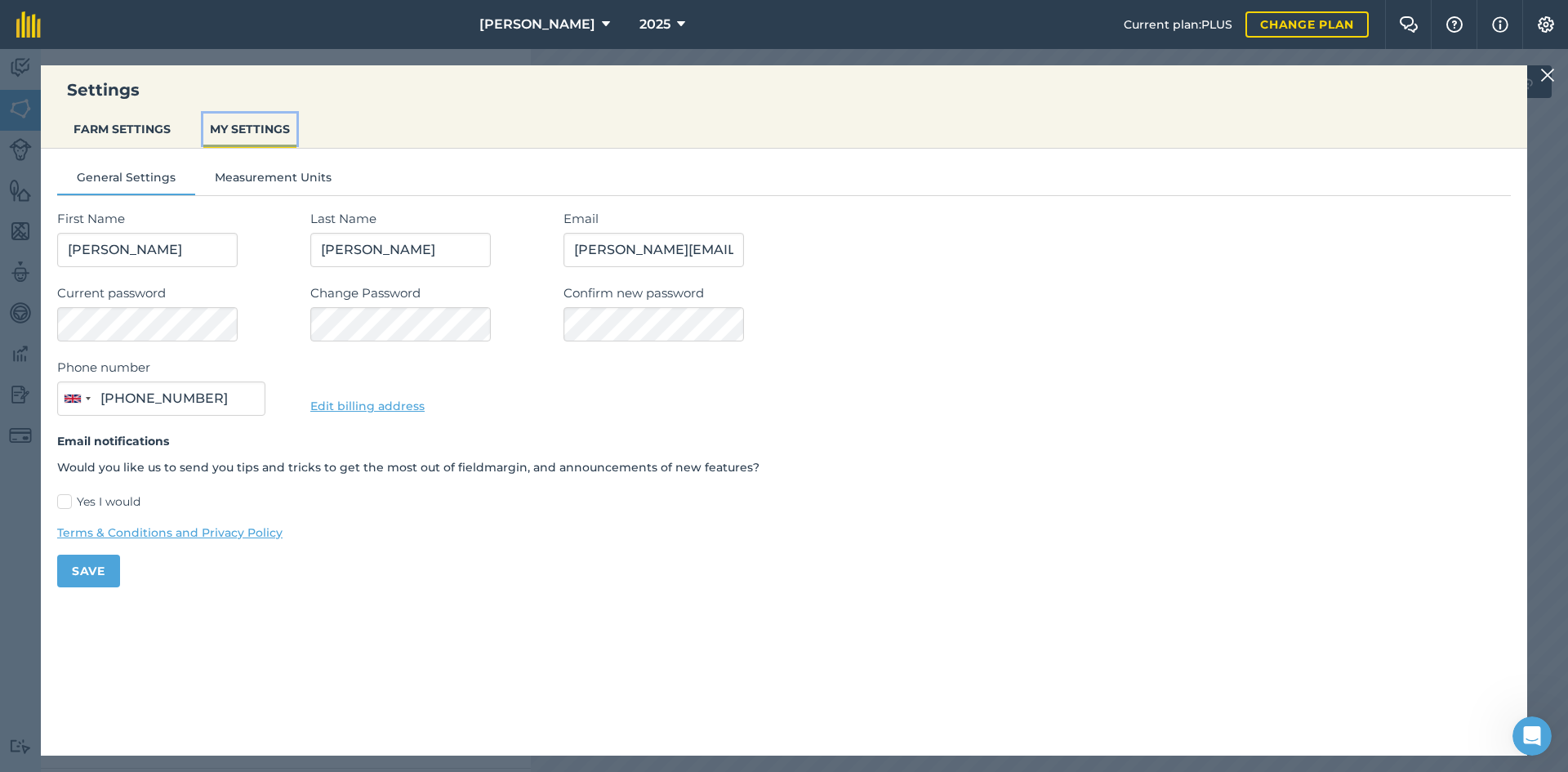
type input "07587 142844"
click at [138, 128] on button "FARM SETTINGS" at bounding box center [122, 129] width 110 height 31
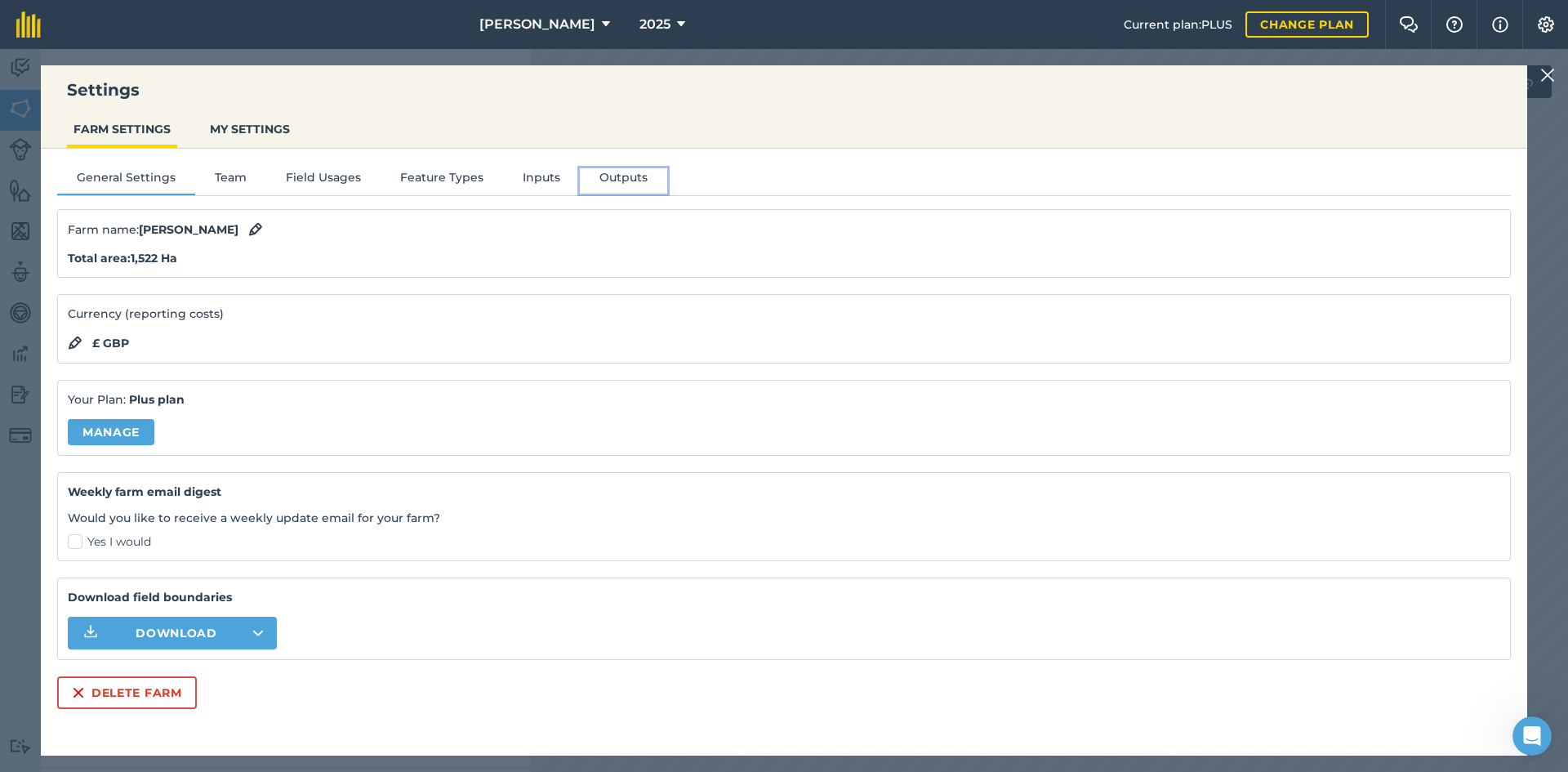
click at [618, 174] on button "Outputs" at bounding box center [624, 180] width 87 height 25
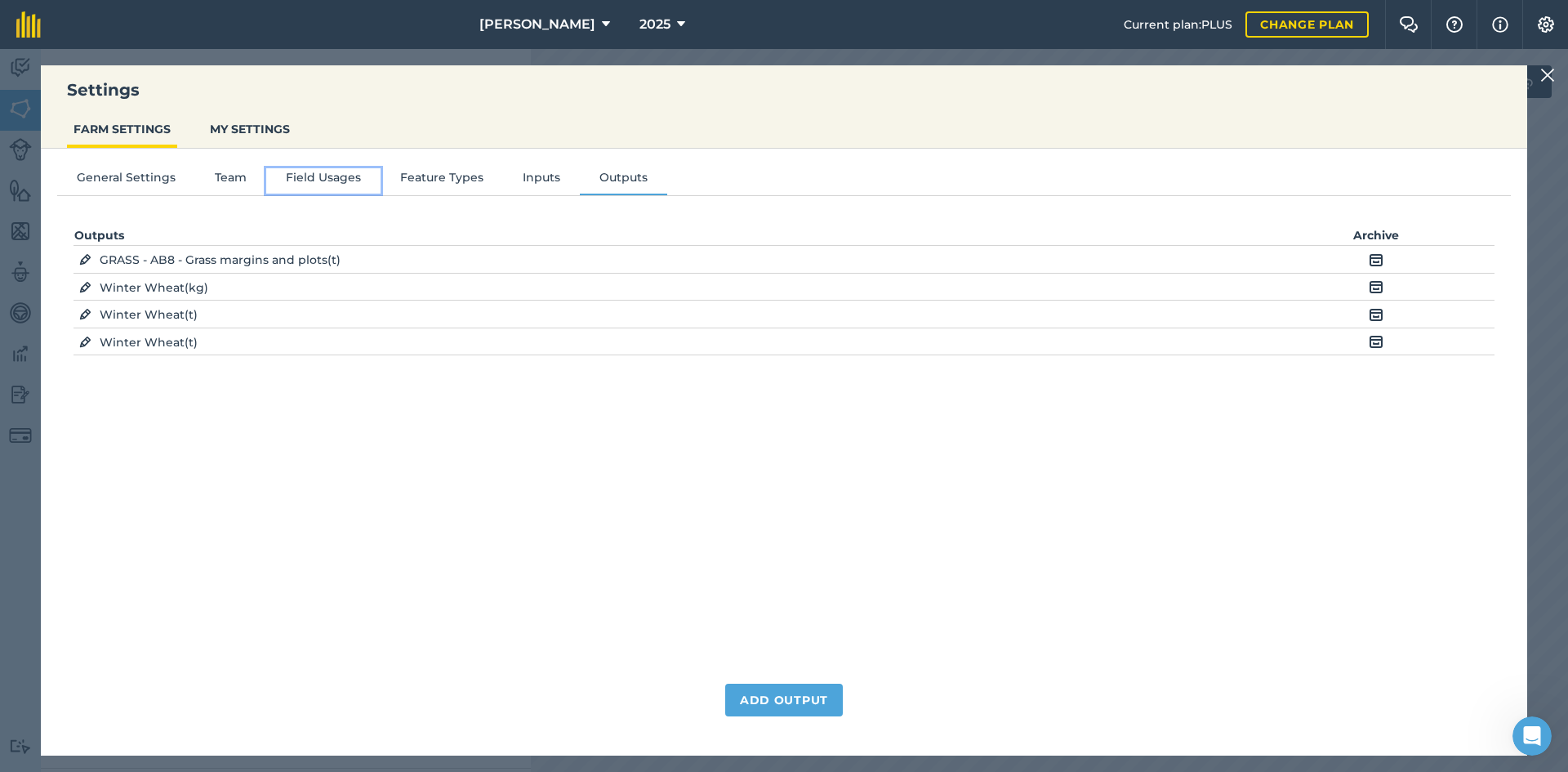
click at [331, 170] on button "Field Usages" at bounding box center [323, 180] width 114 height 25
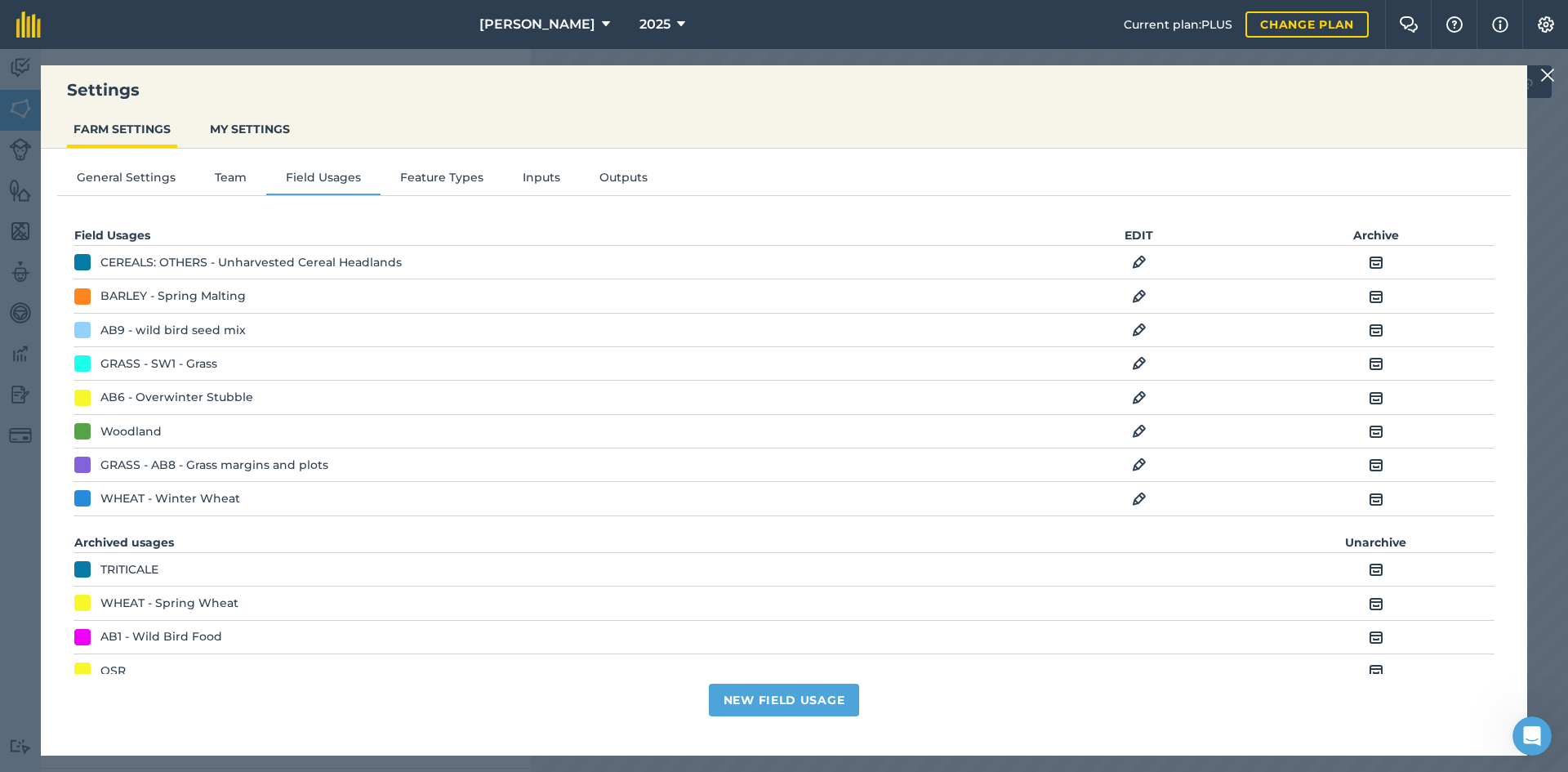
click at [1140, 262] on td "EDIT" at bounding box center [1140, 263] width 237 height 34
click at [1132, 263] on img at bounding box center [1139, 263] width 15 height 20
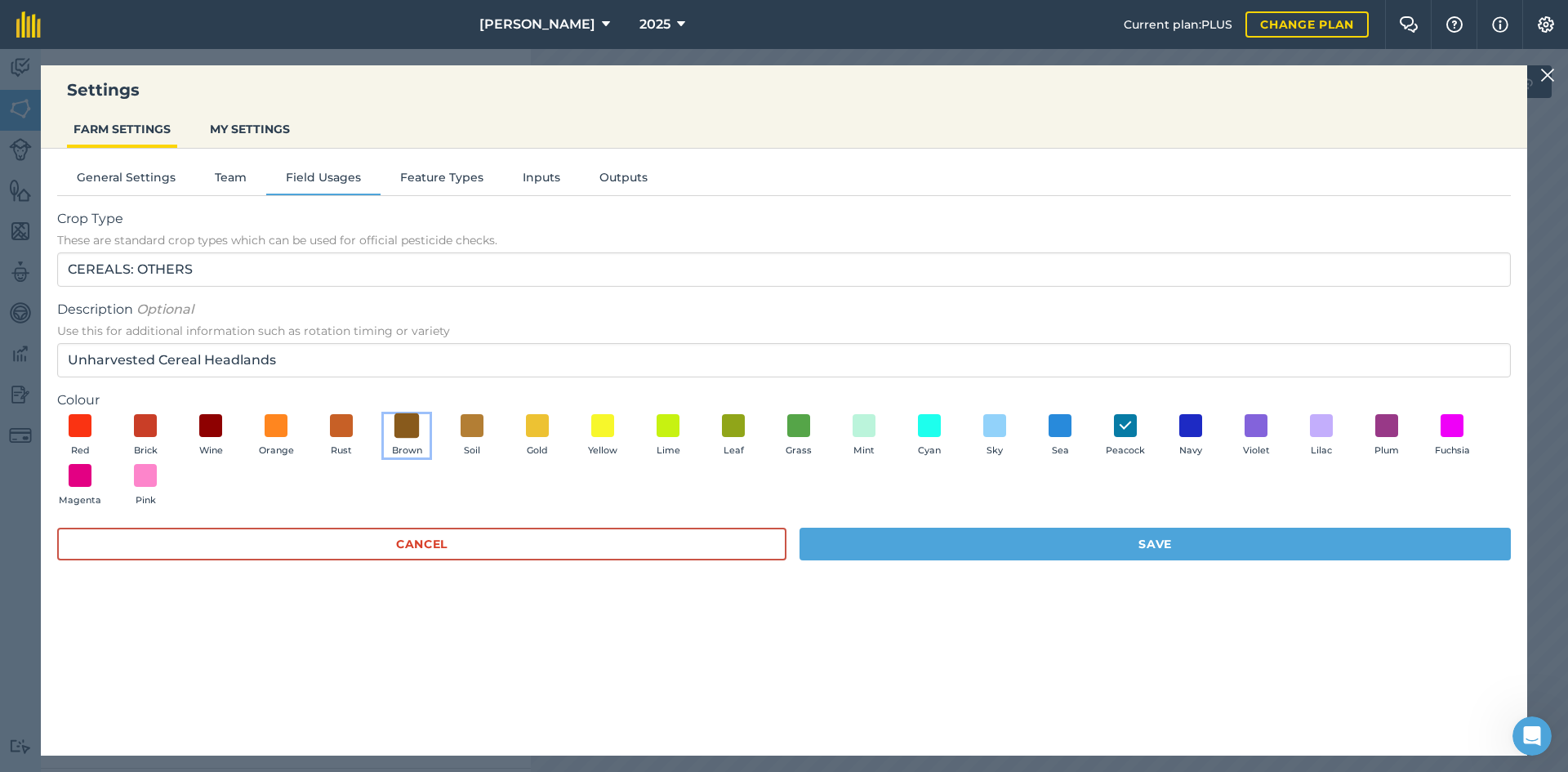
click at [399, 422] on span at bounding box center [407, 425] width 26 height 26
click at [966, 552] on button "Save" at bounding box center [1156, 544] width 711 height 33
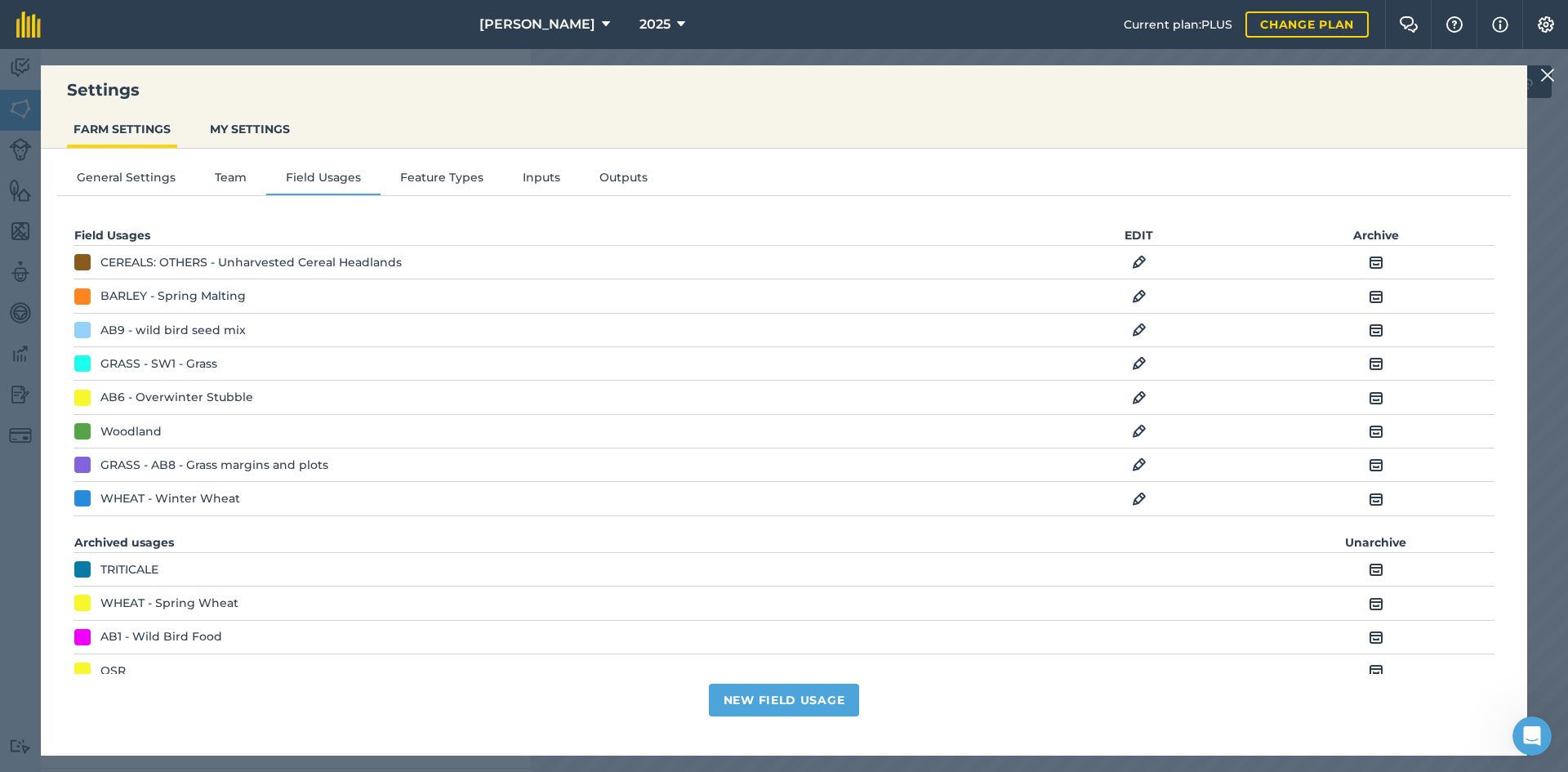
click at [1132, 359] on img at bounding box center [1139, 364] width 15 height 20
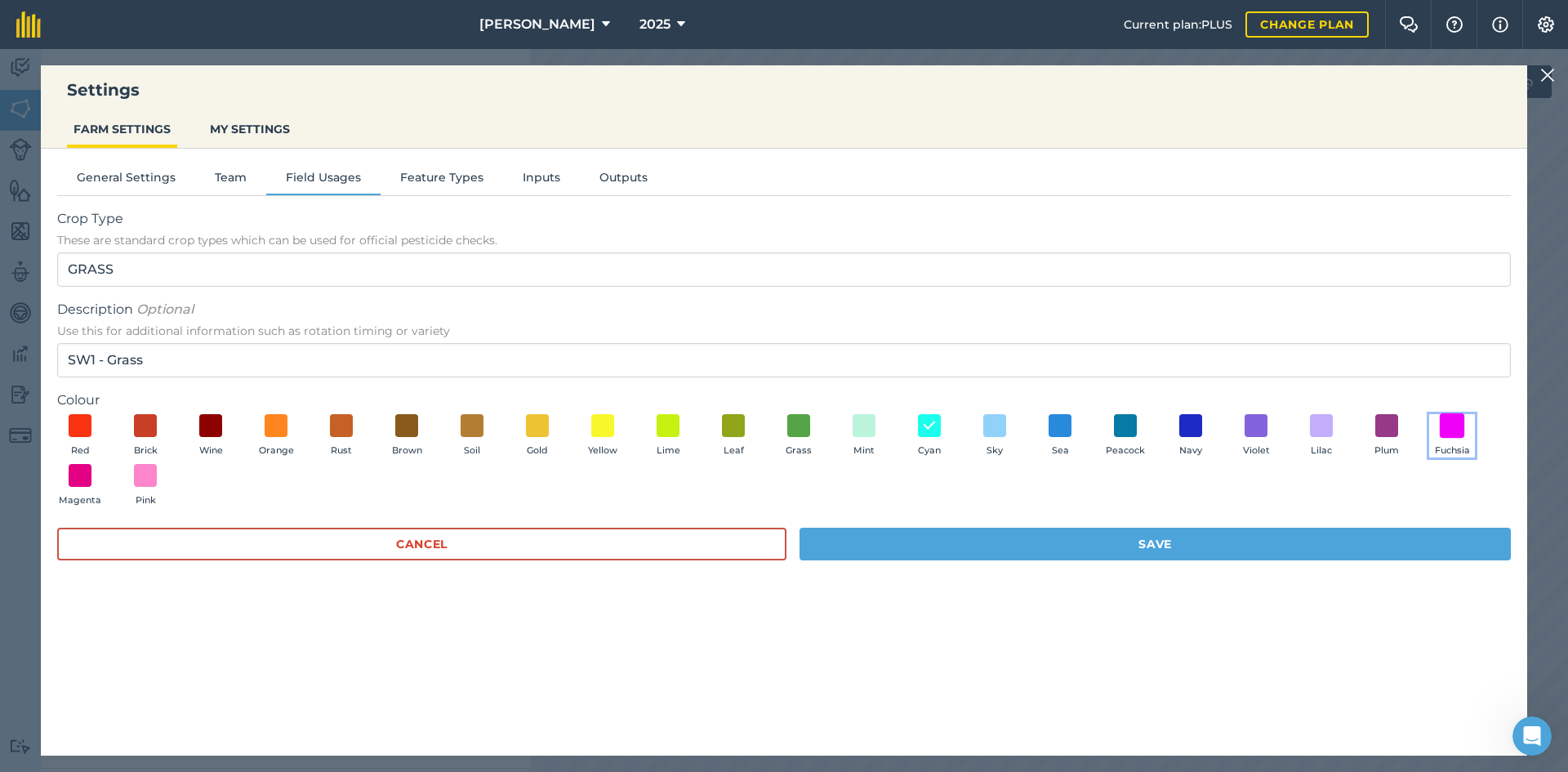
click at [1449, 428] on span at bounding box center [1453, 425] width 26 height 26
click at [917, 430] on button "Cyan" at bounding box center [930, 436] width 46 height 44
click at [1456, 430] on span at bounding box center [1453, 425] width 26 height 26
click at [1362, 542] on button "Save" at bounding box center [1156, 544] width 711 height 33
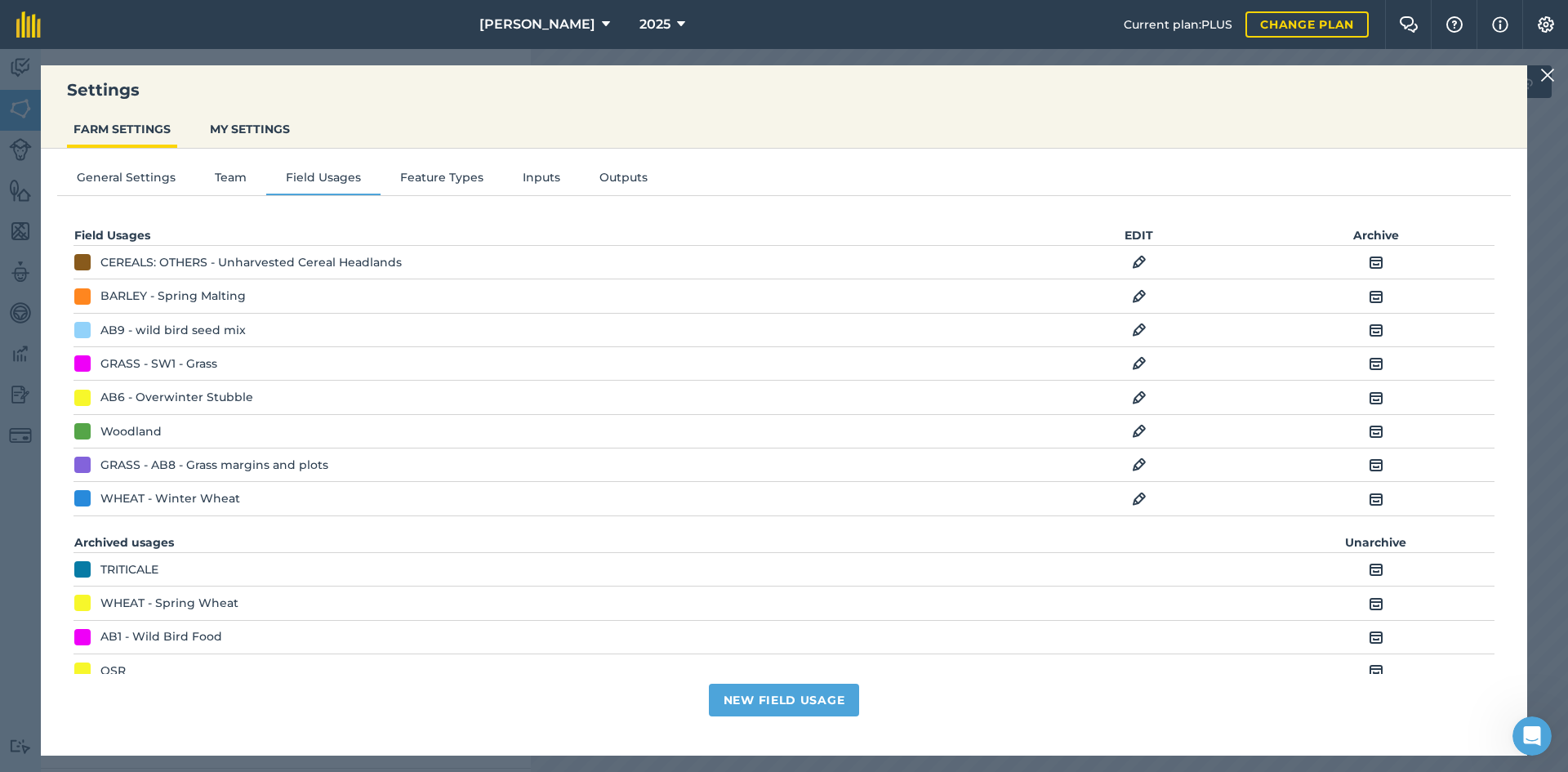
click at [1134, 360] on img at bounding box center [1139, 364] width 15 height 20
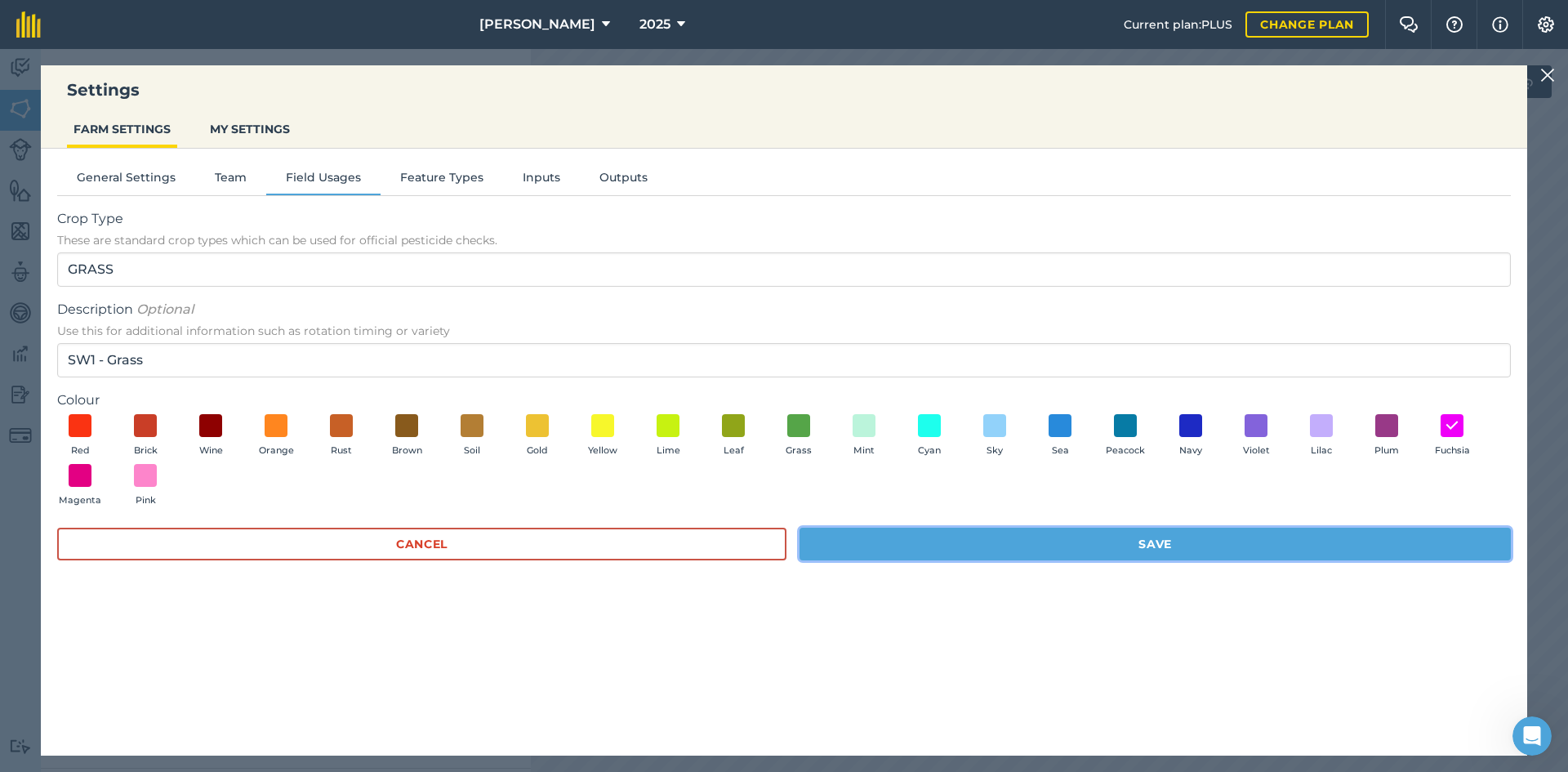
click at [979, 548] on button "Save" at bounding box center [1156, 544] width 711 height 33
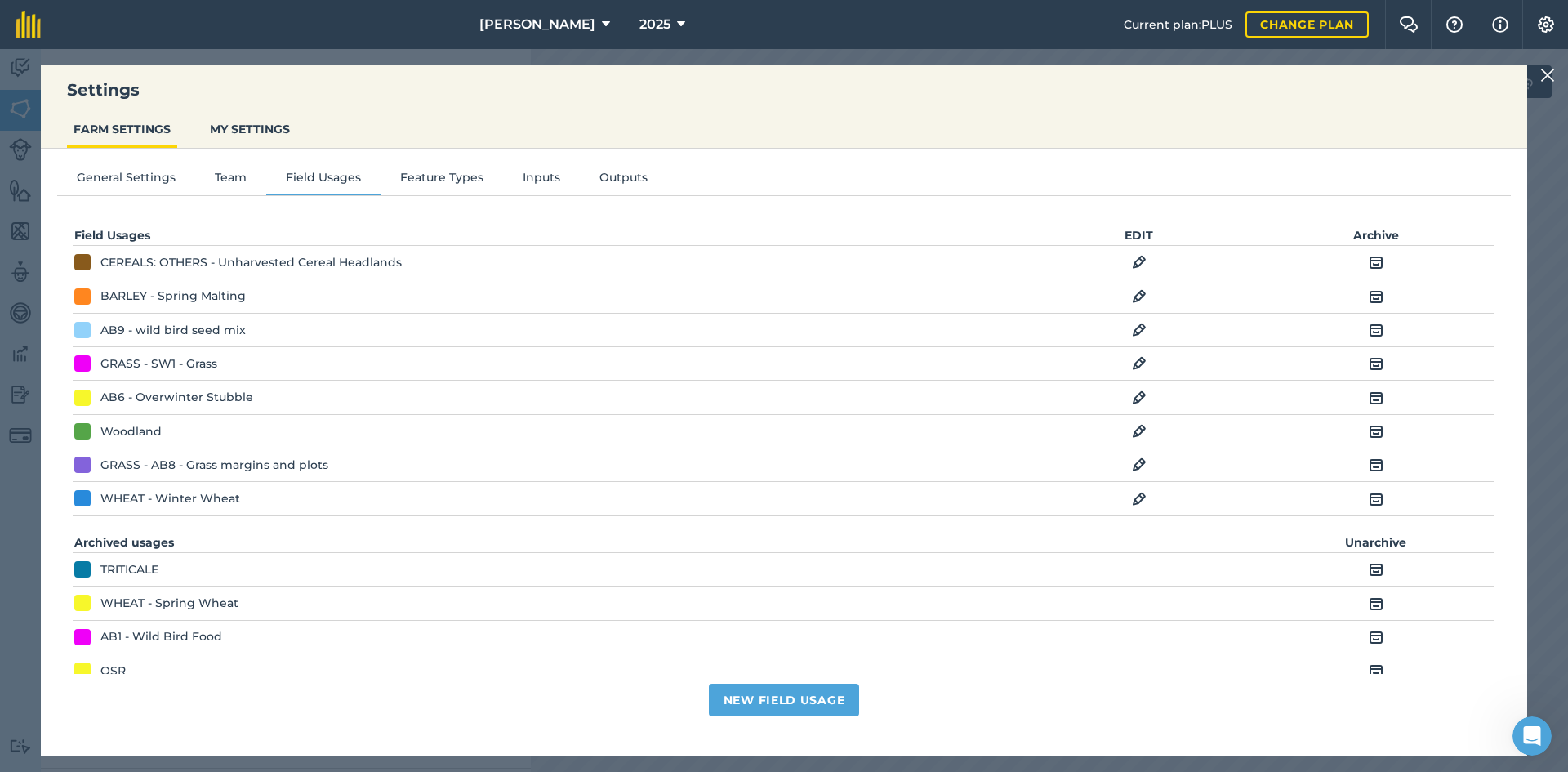
click at [1549, 81] on img at bounding box center [1548, 75] width 15 height 20
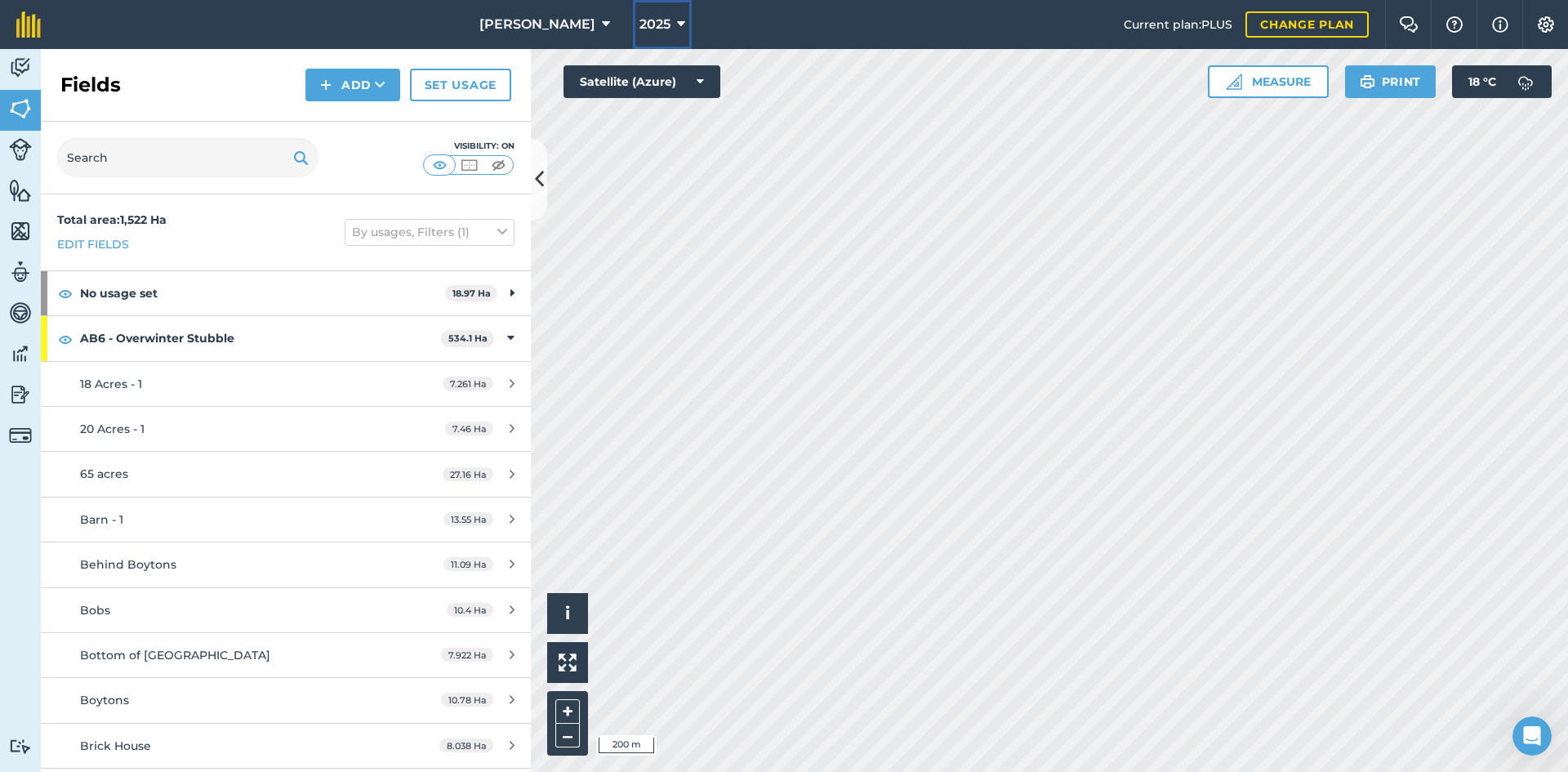
click at [640, 21] on span "2025" at bounding box center [655, 25] width 31 height 20
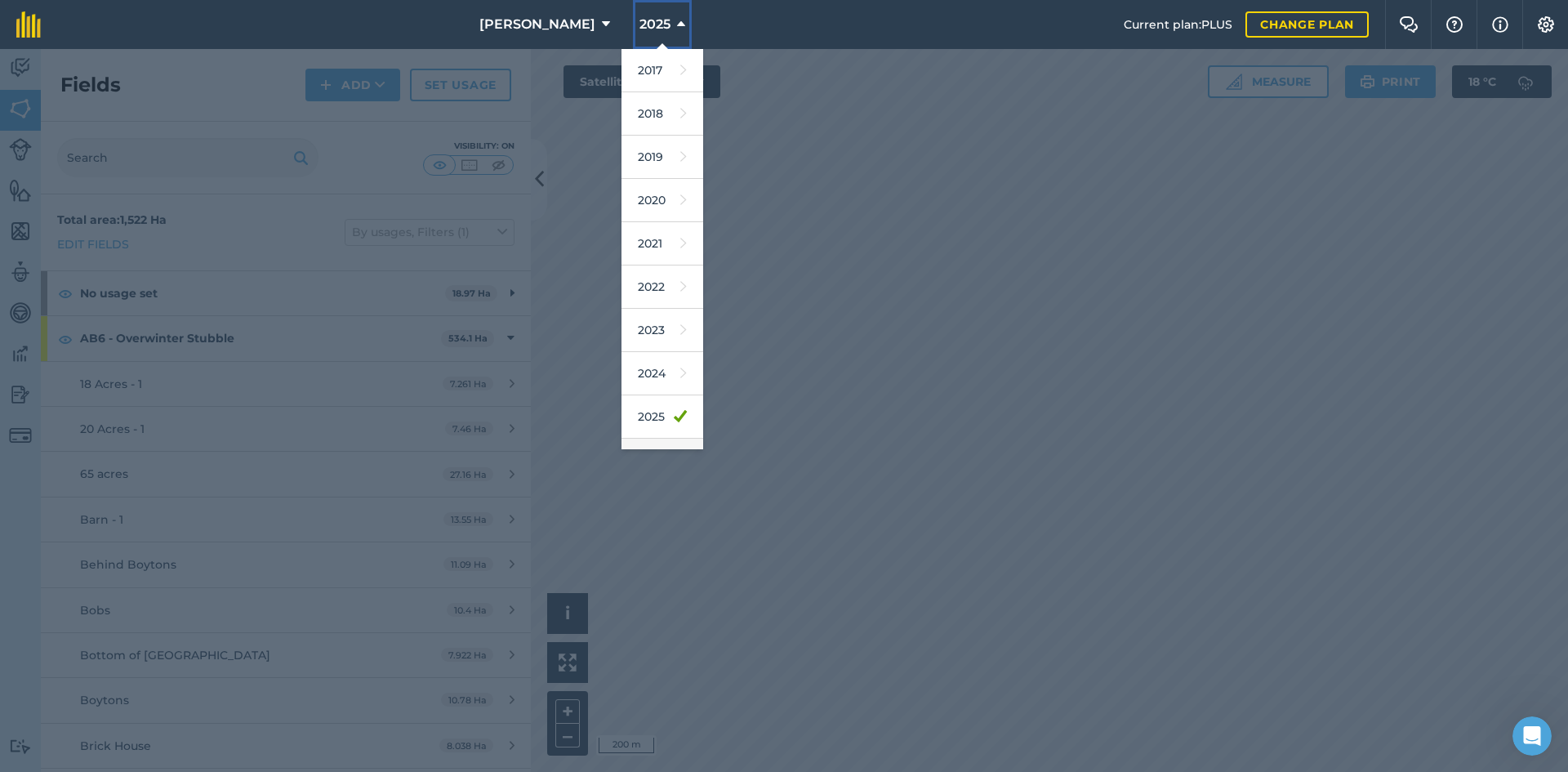
scroll to position [76, 0]
click at [635, 379] on link "2026" at bounding box center [662, 384] width 81 height 44
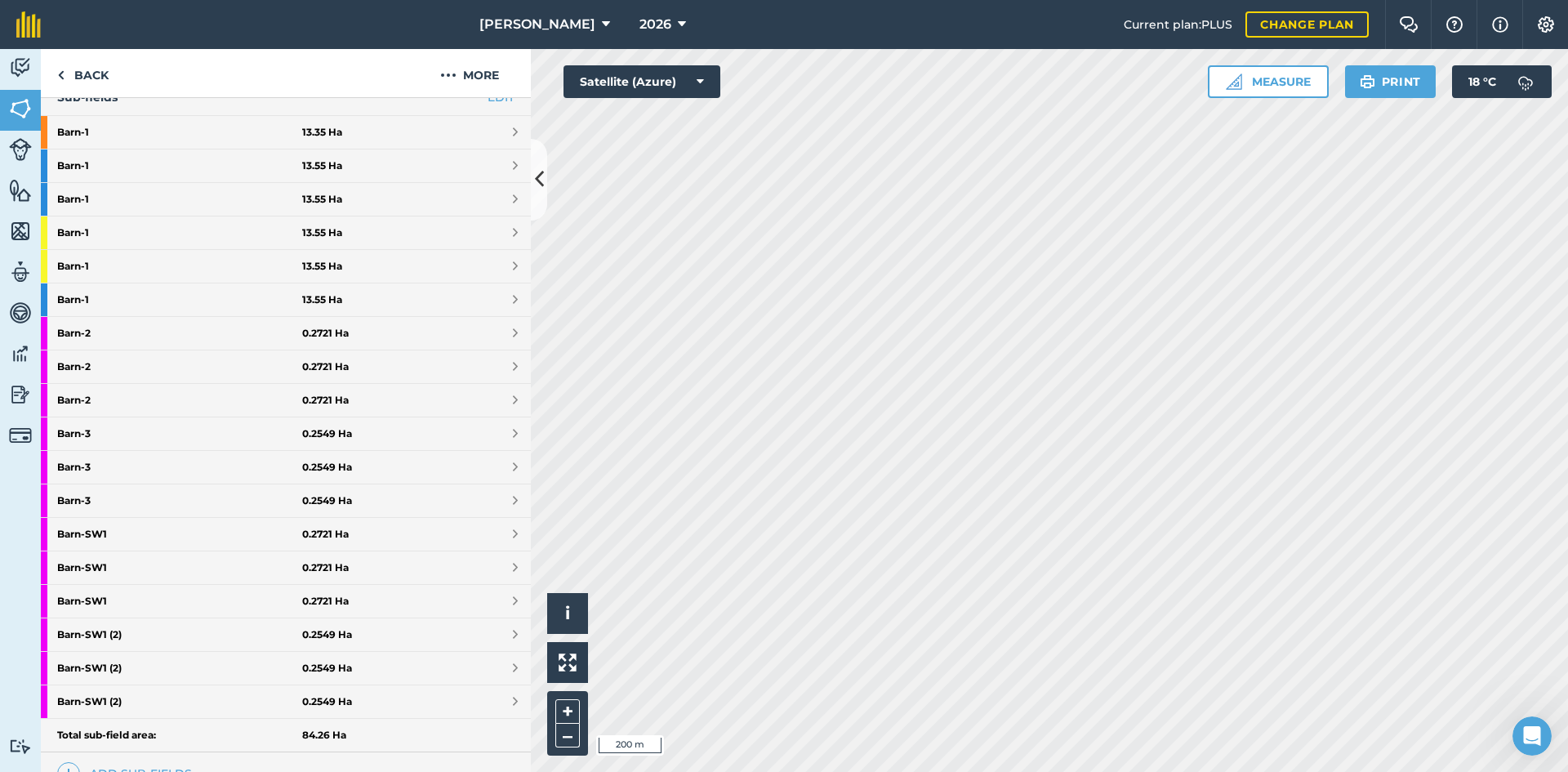
scroll to position [407, 0]
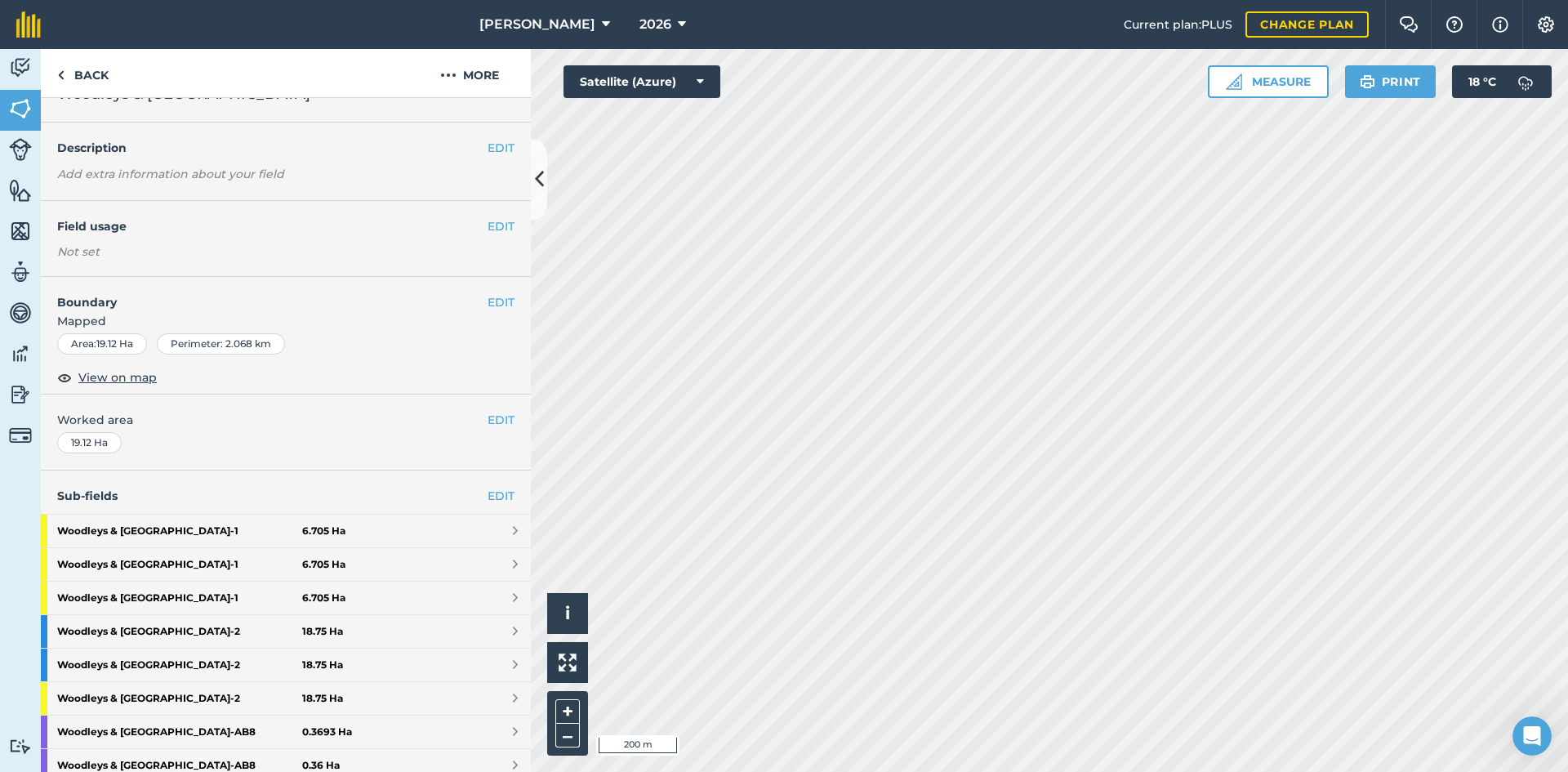
scroll to position [25, 0]
